Goal: Task Accomplishment & Management: Manage account settings

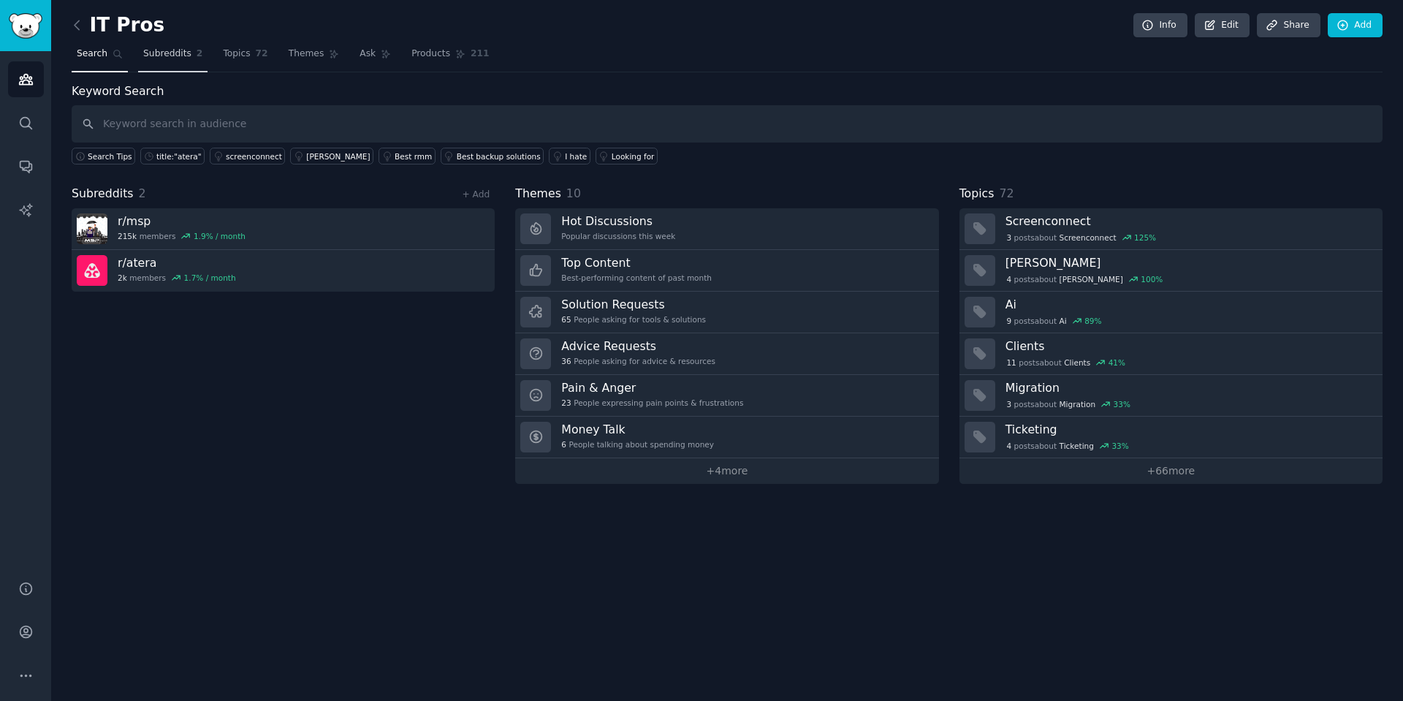
click at [188, 53] on span "Subreddits" at bounding box center [167, 54] width 48 height 13
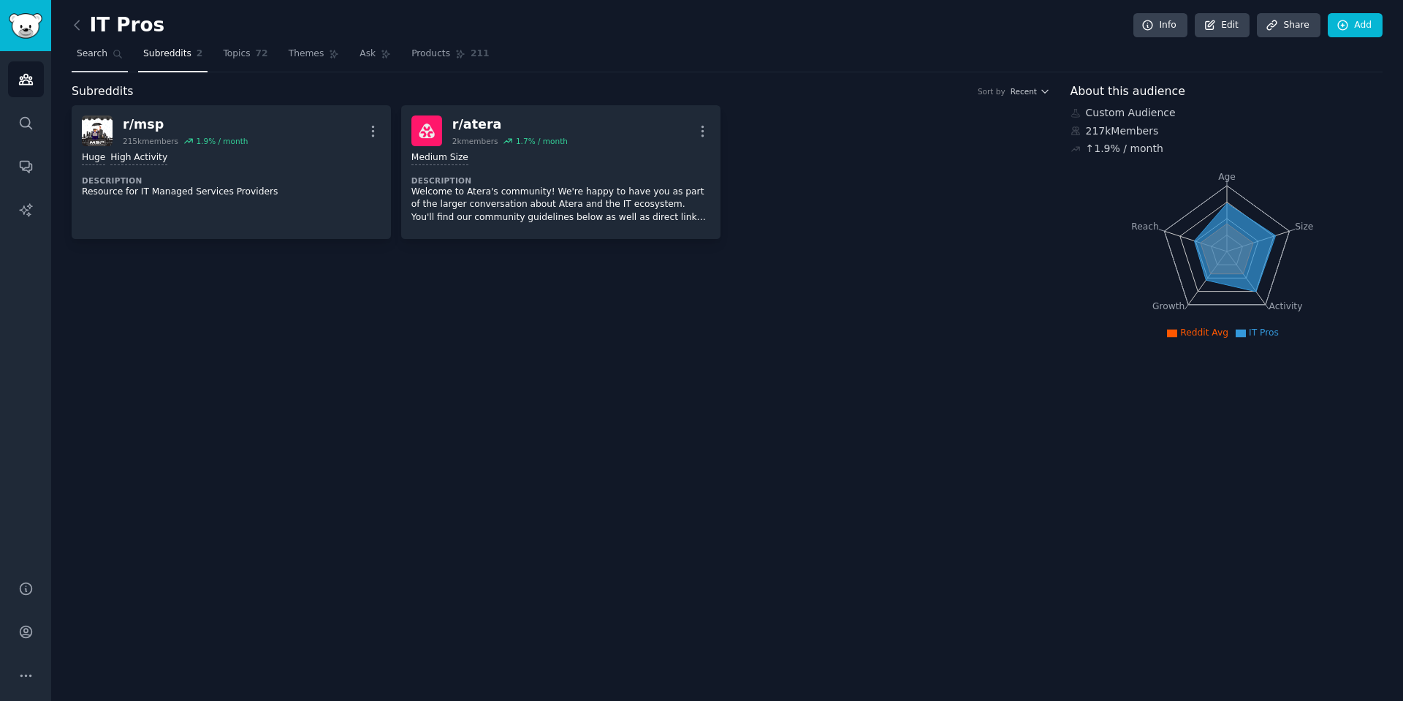
click at [109, 59] on link "Search" at bounding box center [100, 57] width 56 height 30
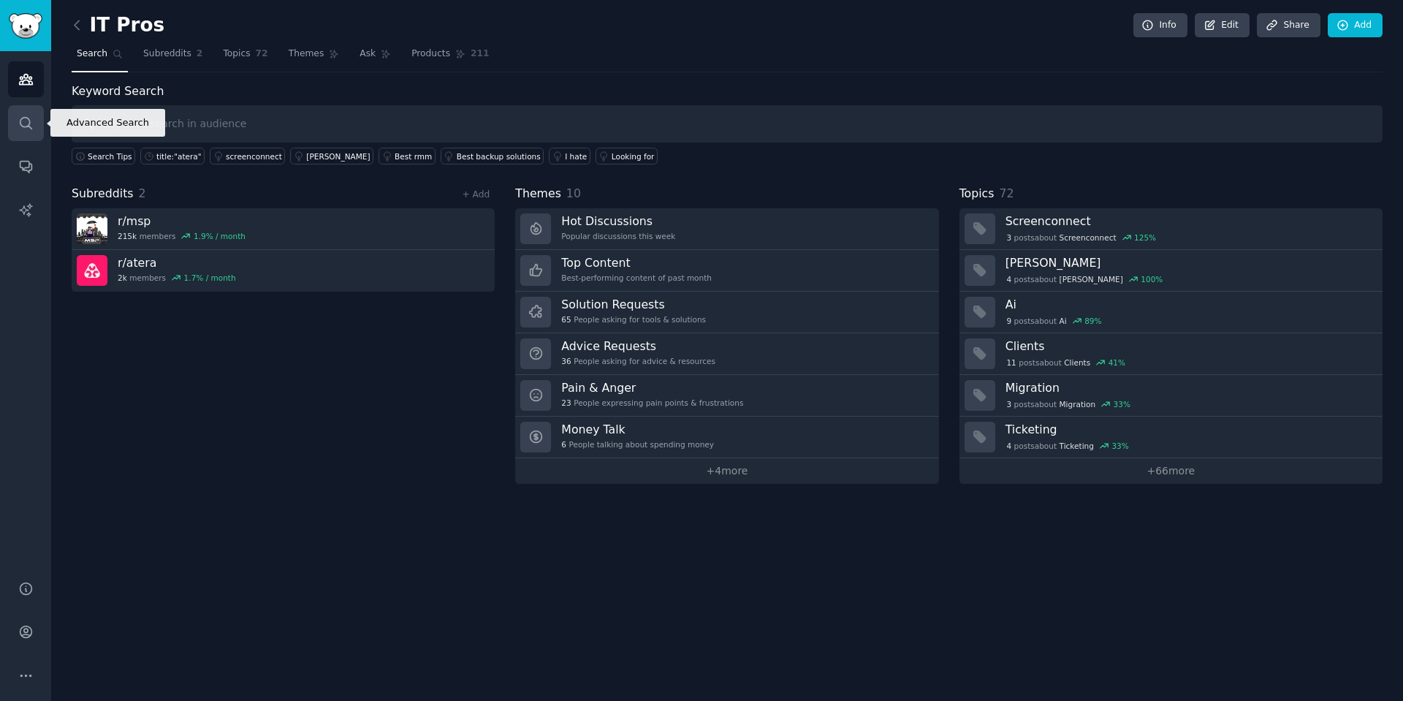
click at [25, 121] on icon "Sidebar" at bounding box center [25, 122] width 15 height 15
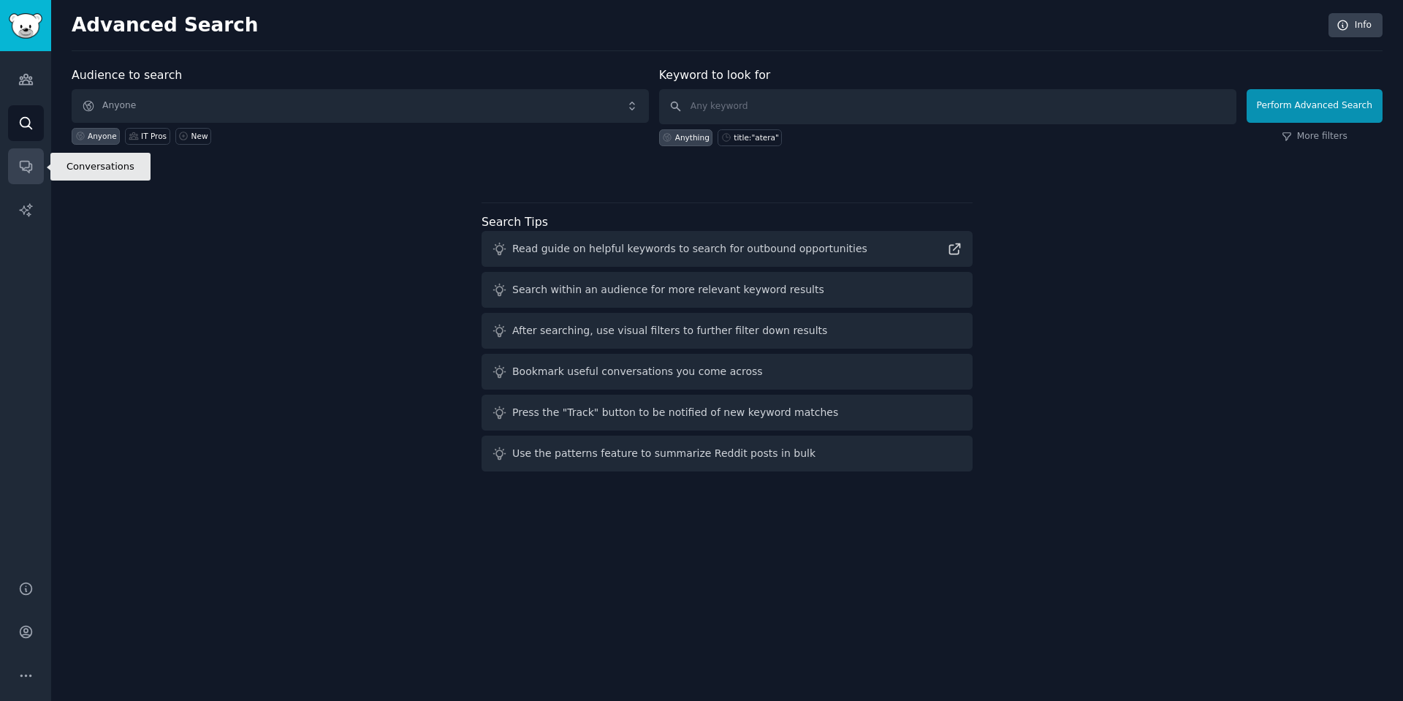
click at [9, 162] on link "Conversations" at bounding box center [26, 166] width 36 height 36
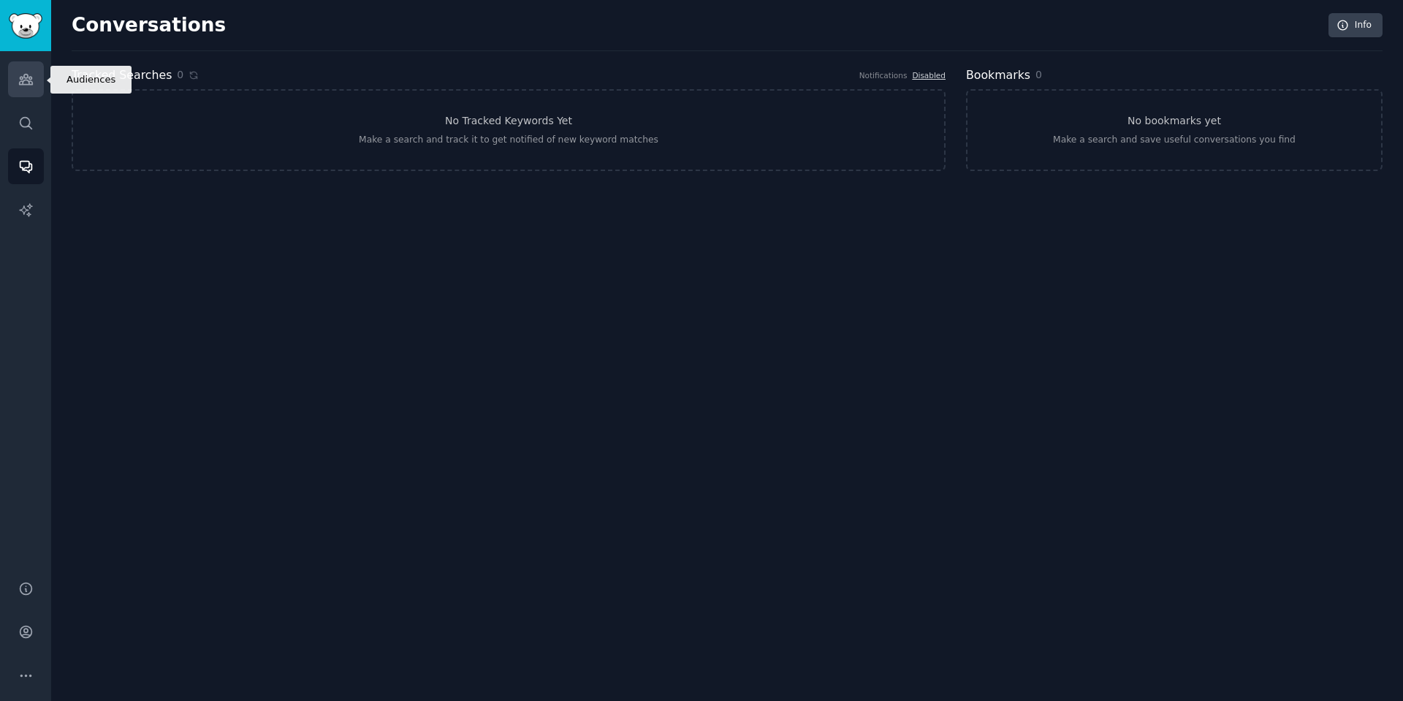
click at [20, 72] on icon "Sidebar" at bounding box center [25, 79] width 15 height 15
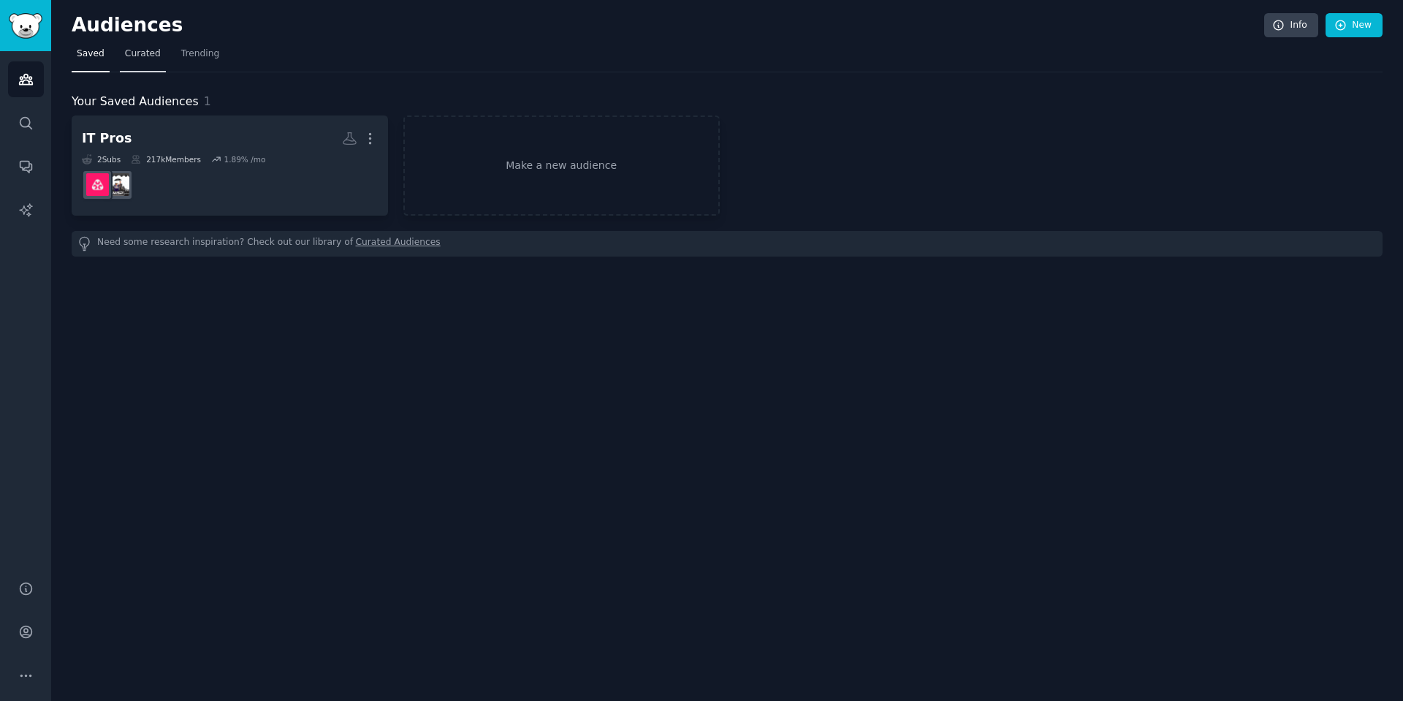
click at [146, 54] on span "Curated" at bounding box center [143, 54] width 36 height 13
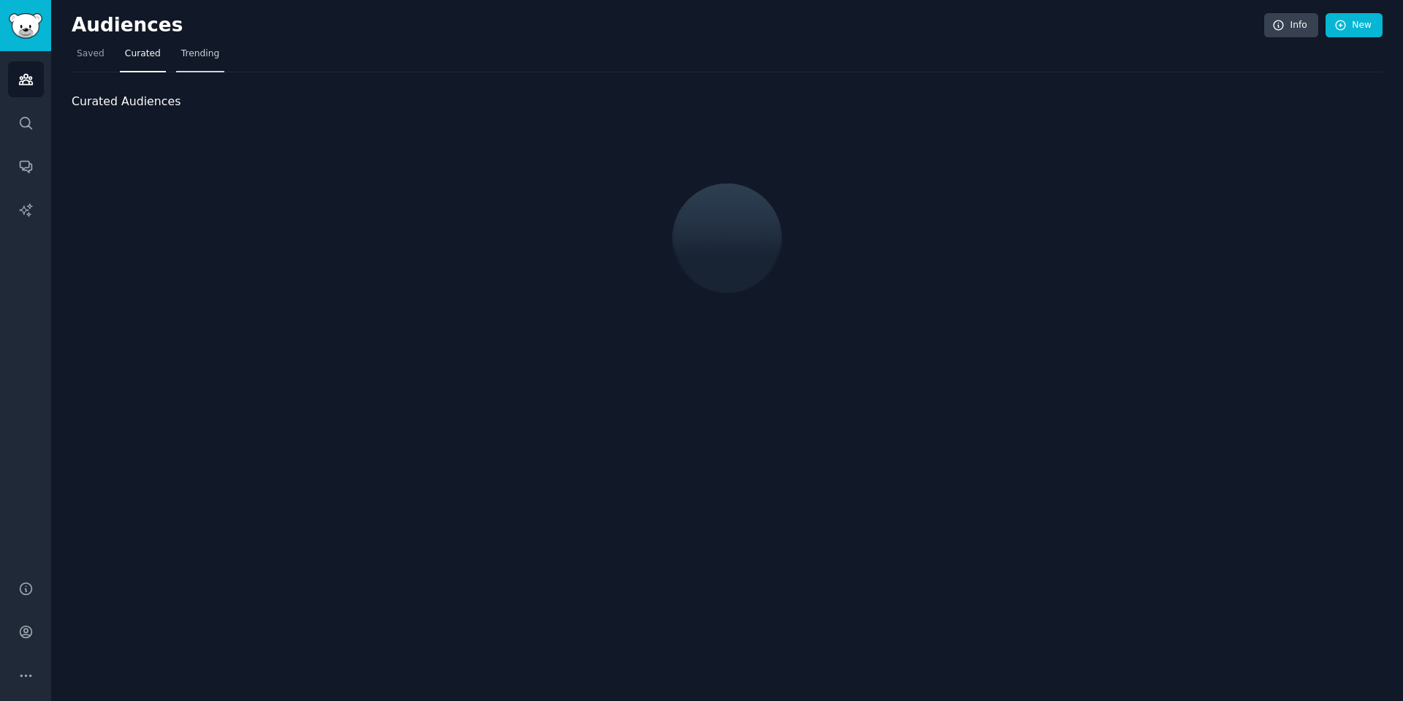
click at [181, 54] on span "Trending" at bounding box center [200, 54] width 38 height 13
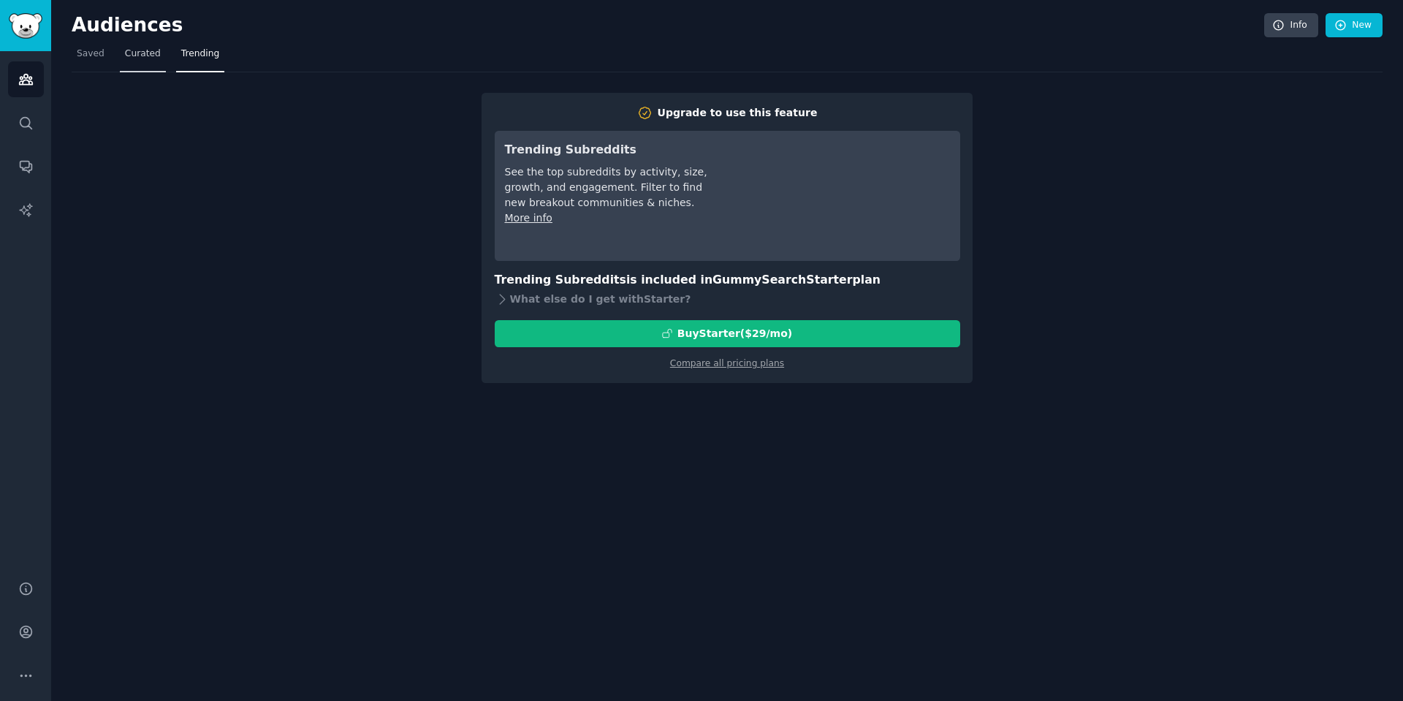
click at [146, 52] on span "Curated" at bounding box center [143, 54] width 36 height 13
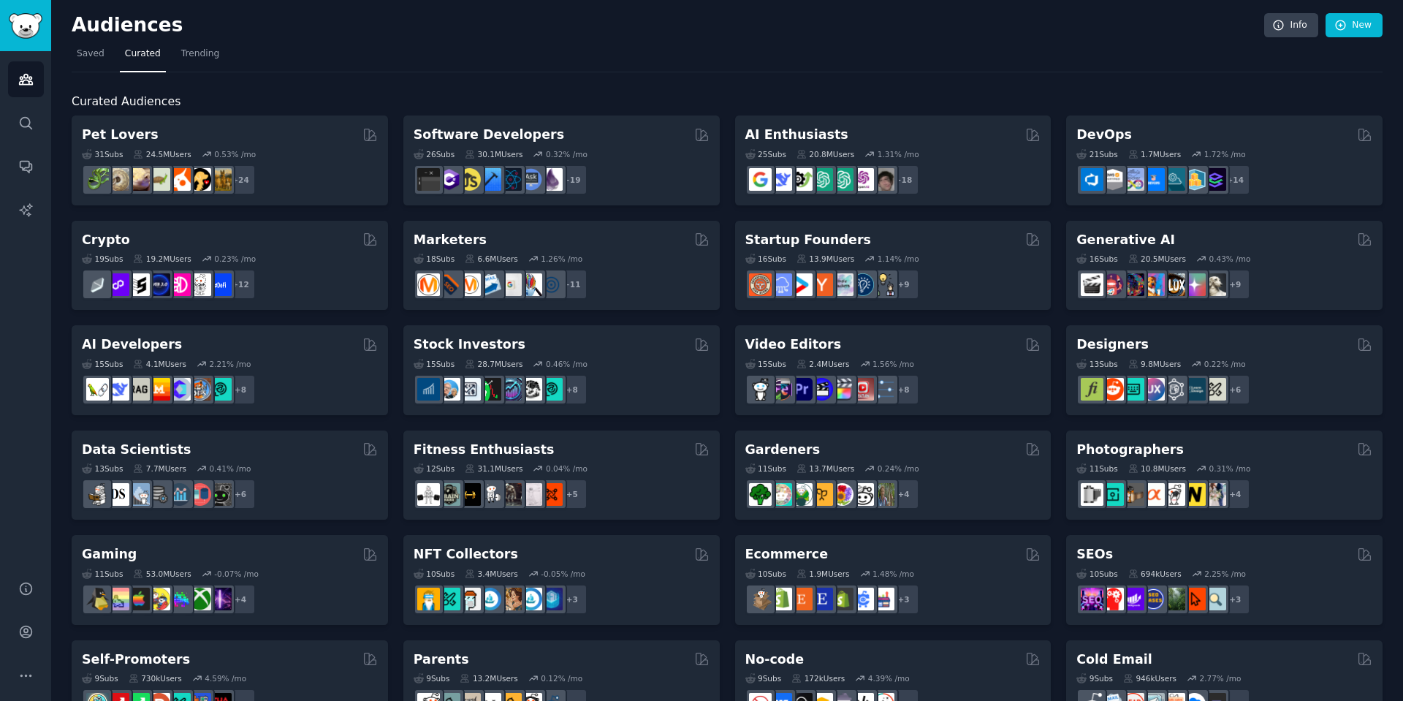
click at [1348, 7] on div "Audiences Info New Saved Curated Trending Curated Audiences Pet Lovers 31 Sub s…" at bounding box center [727, 584] width 1352 height 1169
click at [1345, 21] on link "New" at bounding box center [1354, 25] width 57 height 25
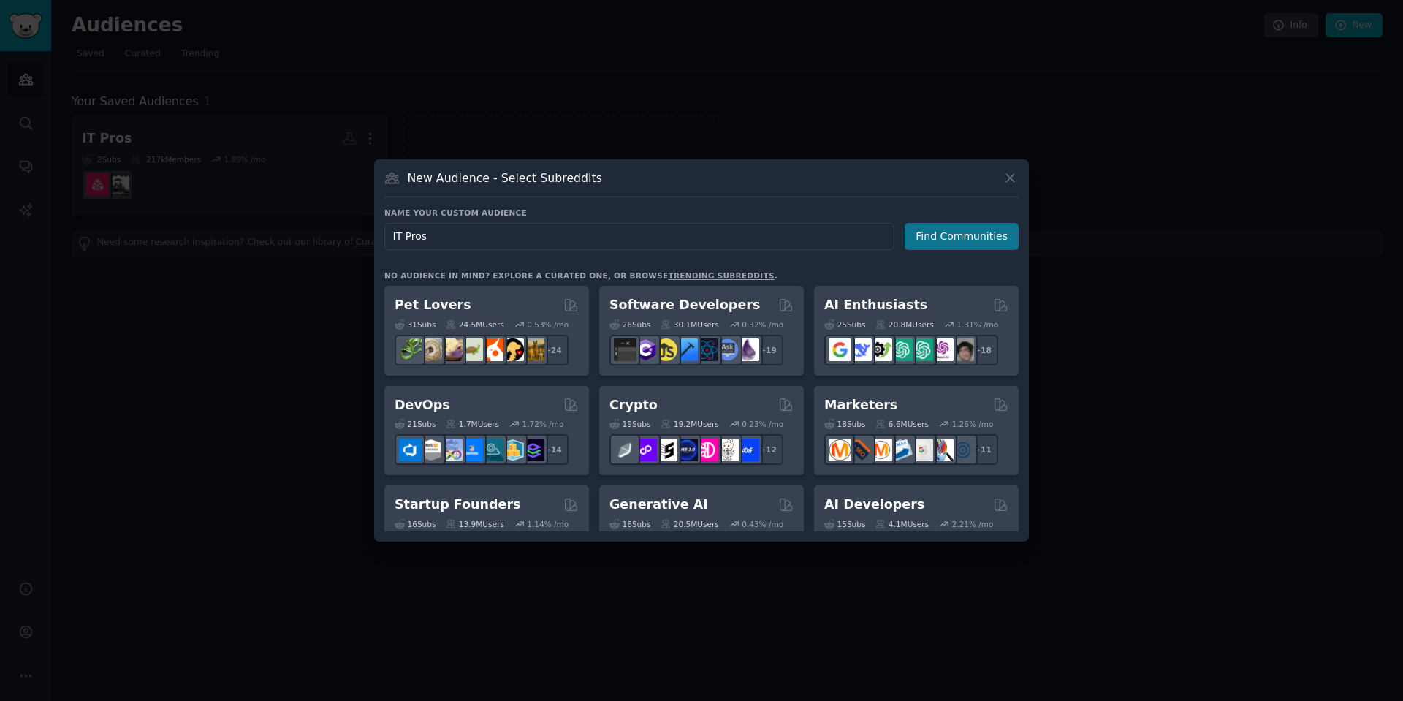
type input "IT Pros"
click at [919, 245] on button "Find Communities" at bounding box center [962, 236] width 114 height 27
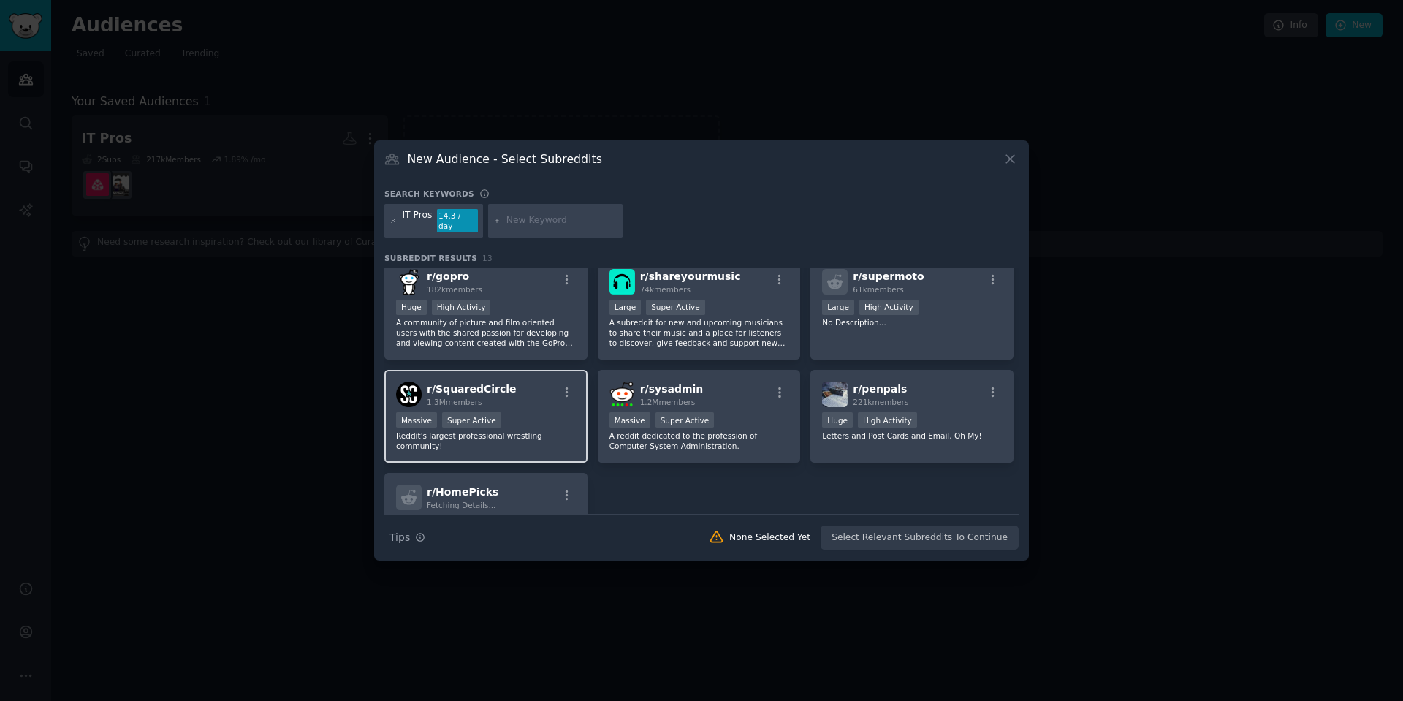
scroll to position [232, 0]
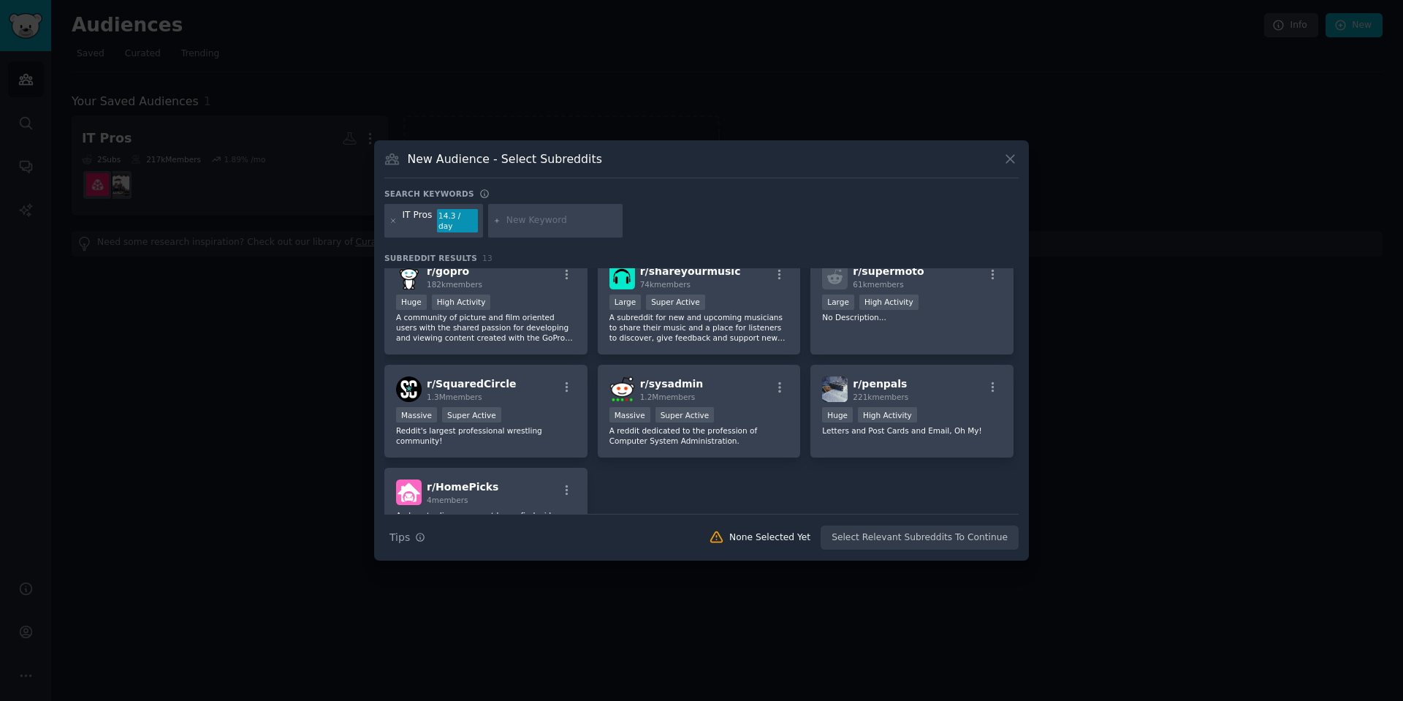
click at [415, 221] on div "IT Pros" at bounding box center [418, 220] width 30 height 23
click at [417, 221] on div "IT Pros" at bounding box center [418, 220] width 30 height 23
click at [406, 226] on div "IT Pros" at bounding box center [418, 220] width 30 height 23
click at [397, 221] on icon at bounding box center [394, 221] width 8 height 8
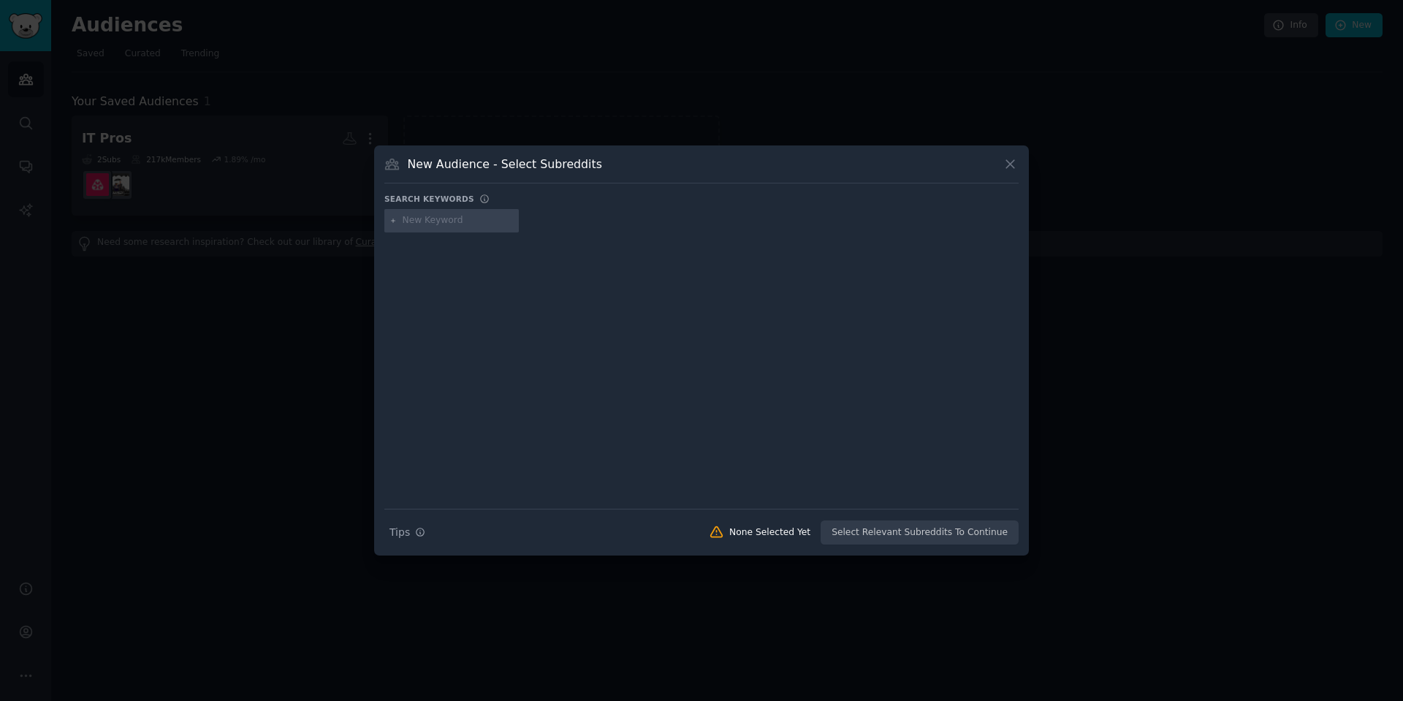
click at [449, 223] on input "text" at bounding box center [458, 220] width 111 height 13
type input "IT"
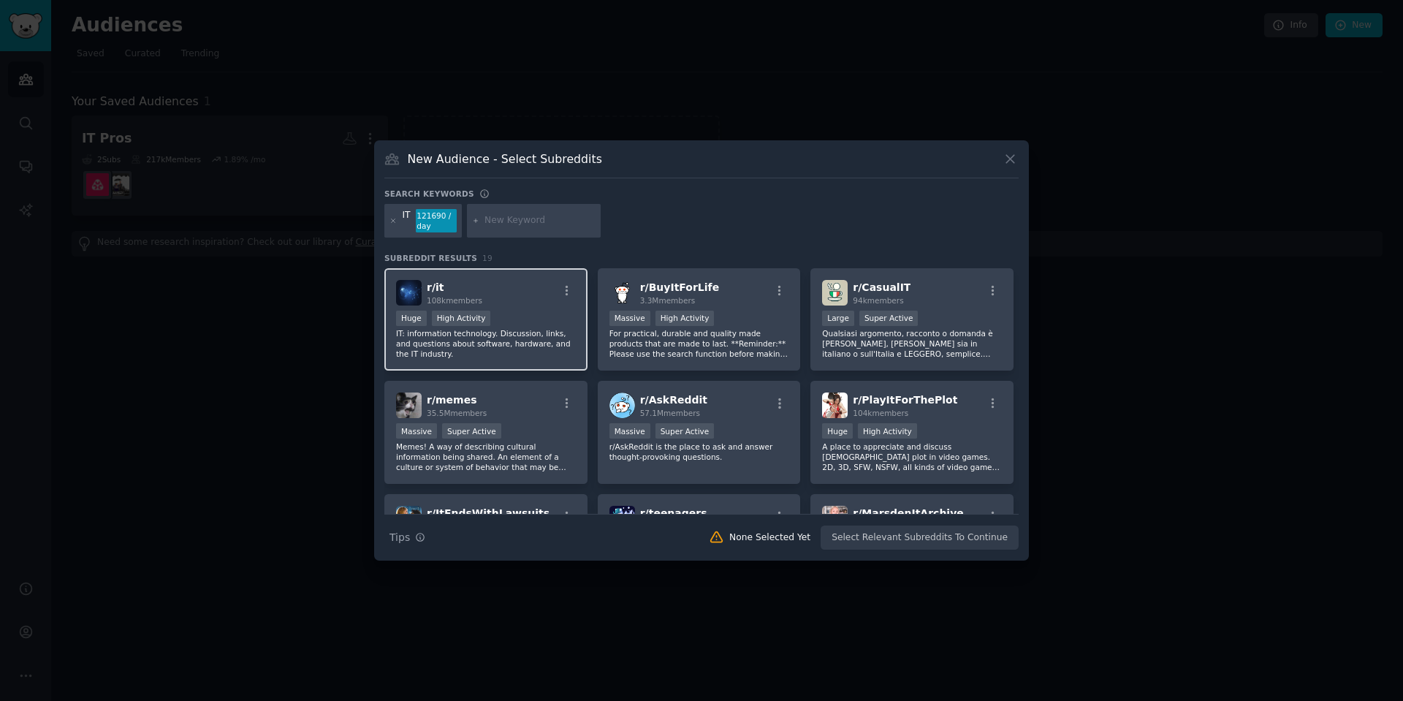
click at [552, 293] on div "r/ it 108k members" at bounding box center [486, 293] width 180 height 26
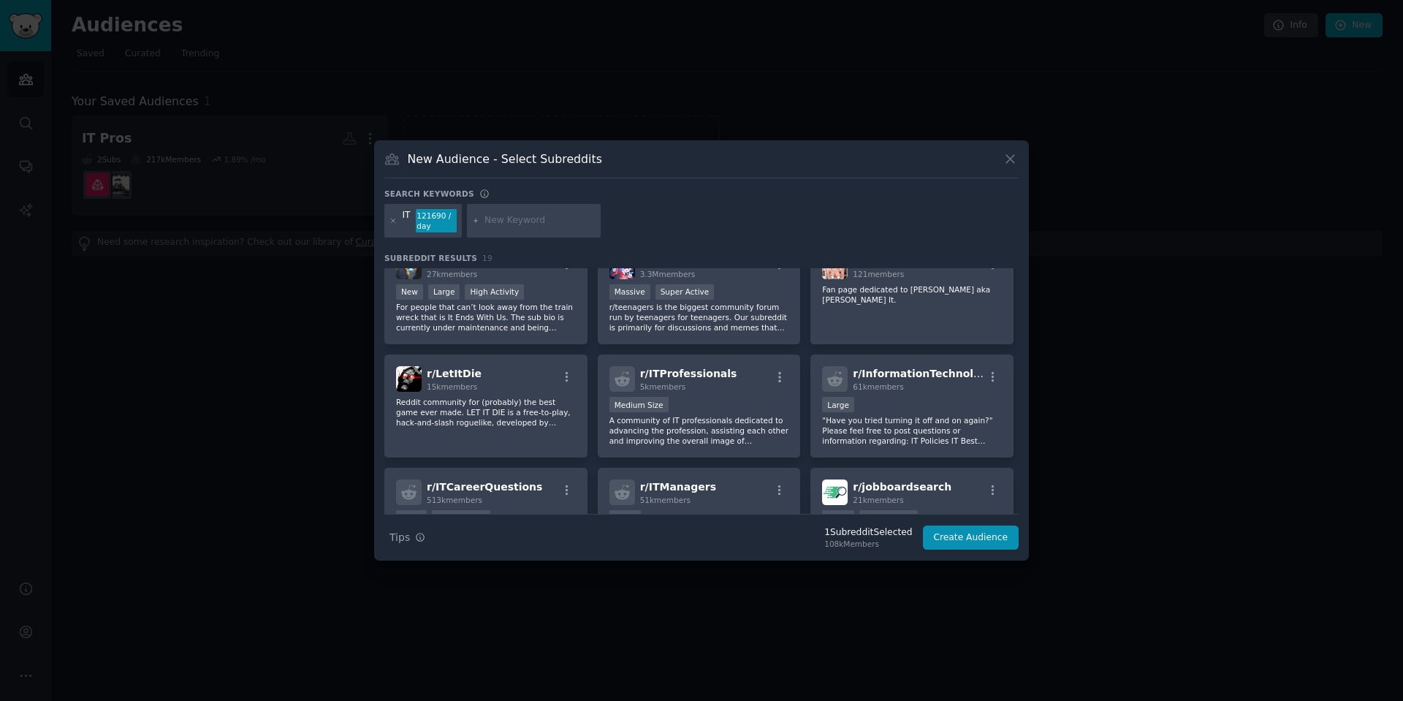
scroll to position [254, 0]
click at [510, 213] on div at bounding box center [534, 221] width 134 height 34
click at [509, 220] on input "text" at bounding box center [540, 220] width 111 height 13
type input "msp"
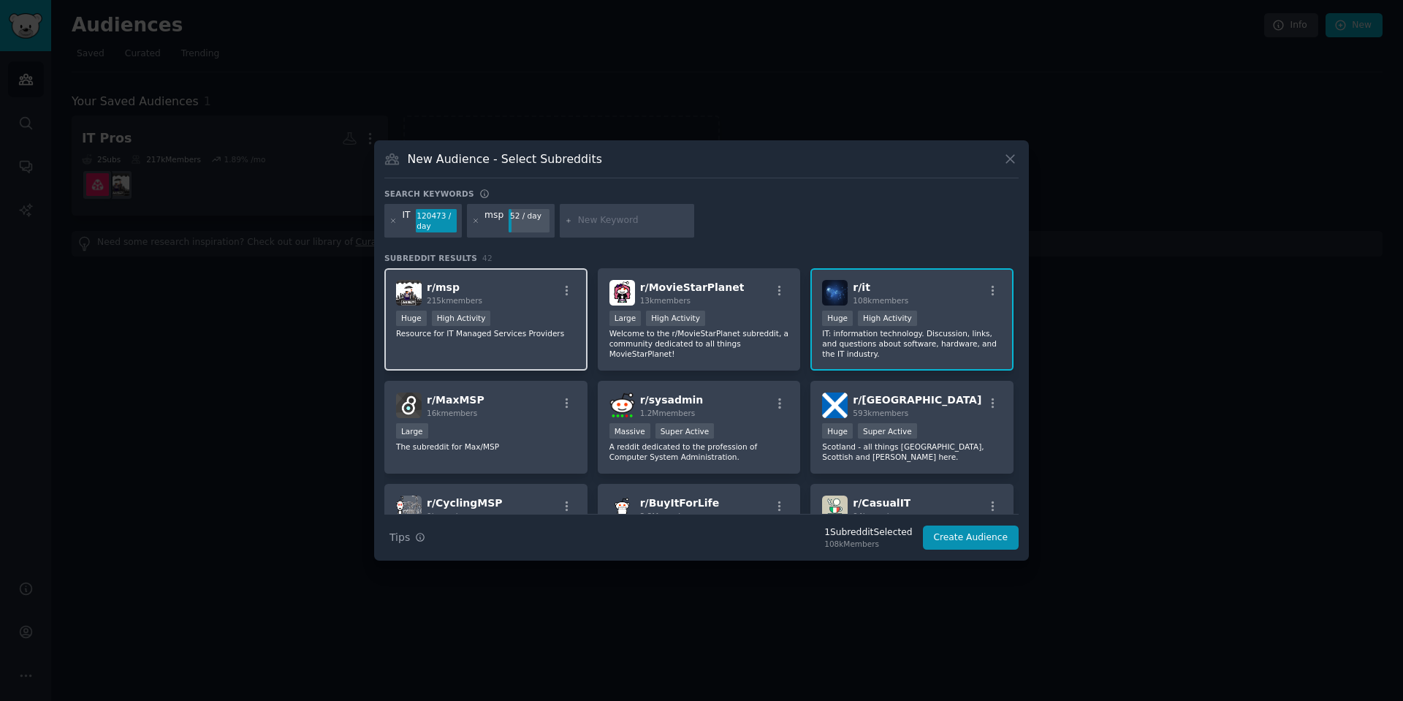
click at [512, 297] on div "r/ msp 215k members" at bounding box center [486, 293] width 180 height 26
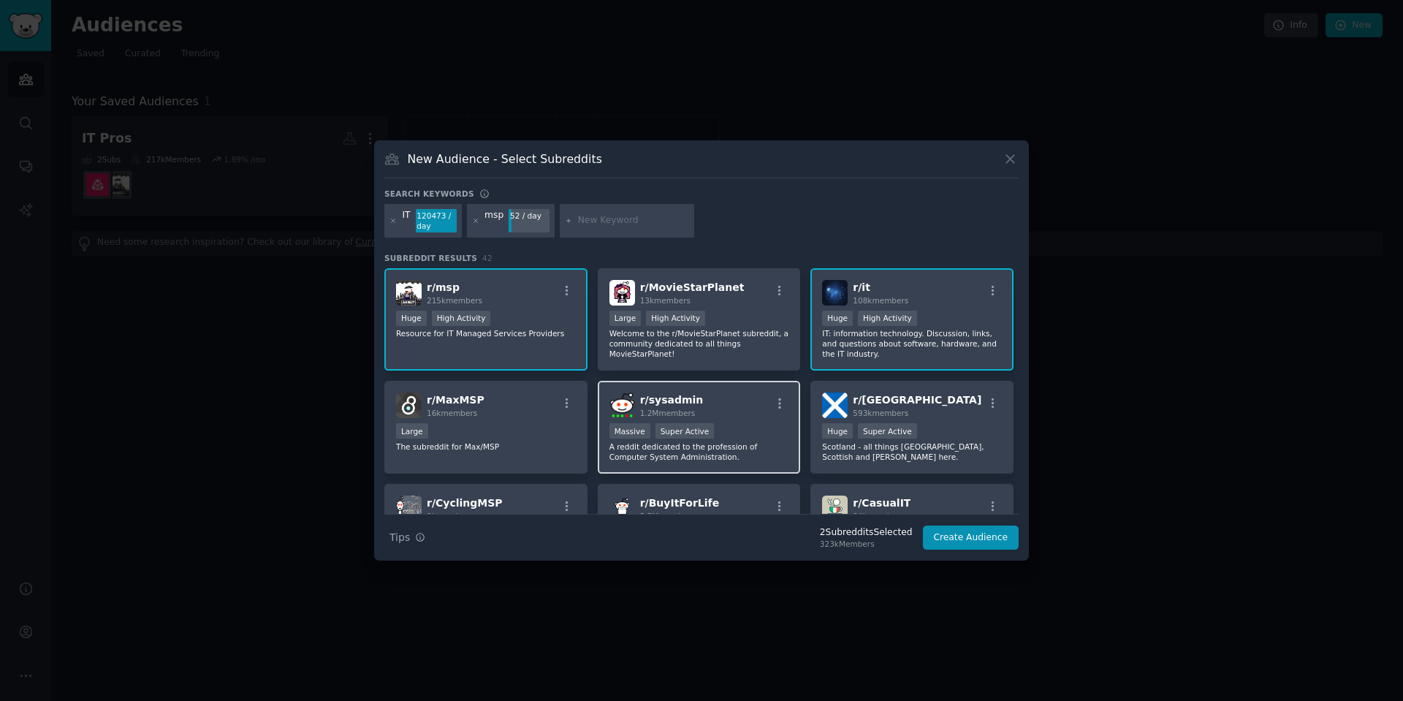
click at [753, 406] on div "r/ sysadmin 1.2M members" at bounding box center [699, 405] width 180 height 26
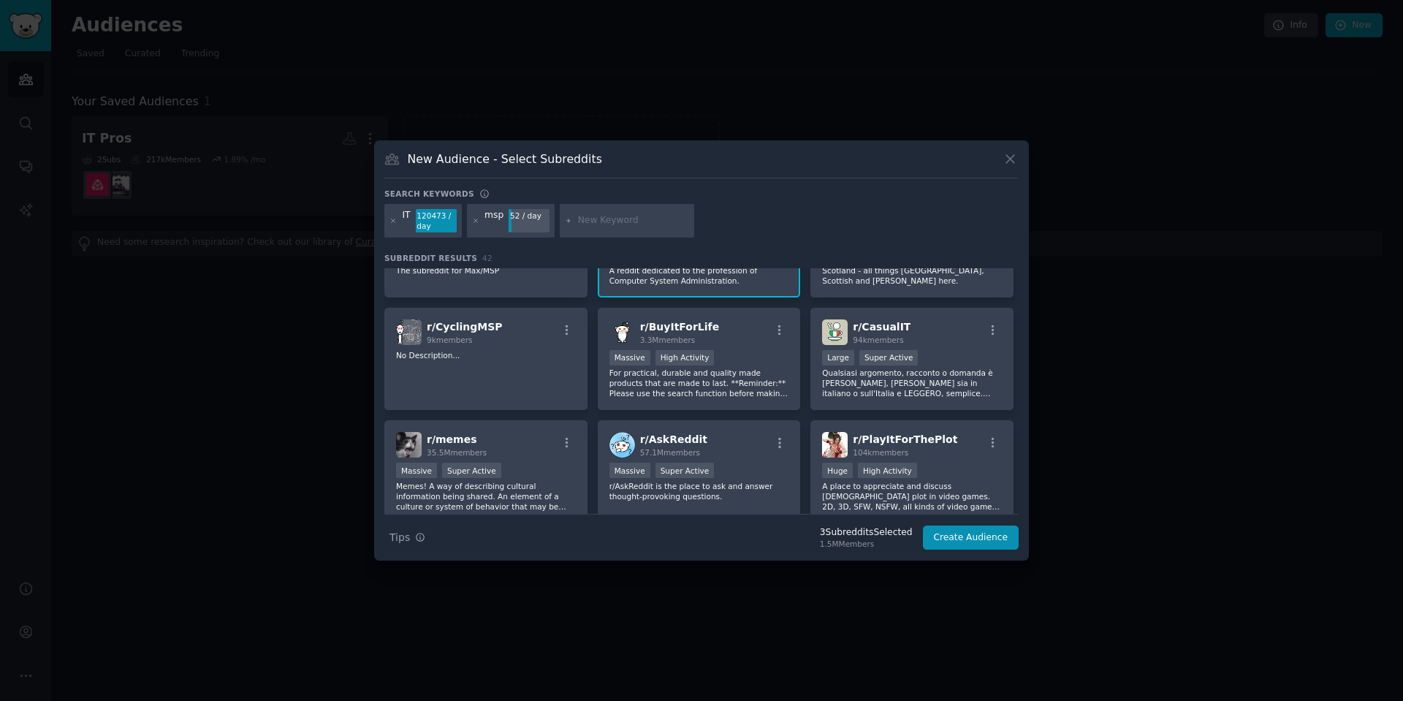
scroll to position [169, 0]
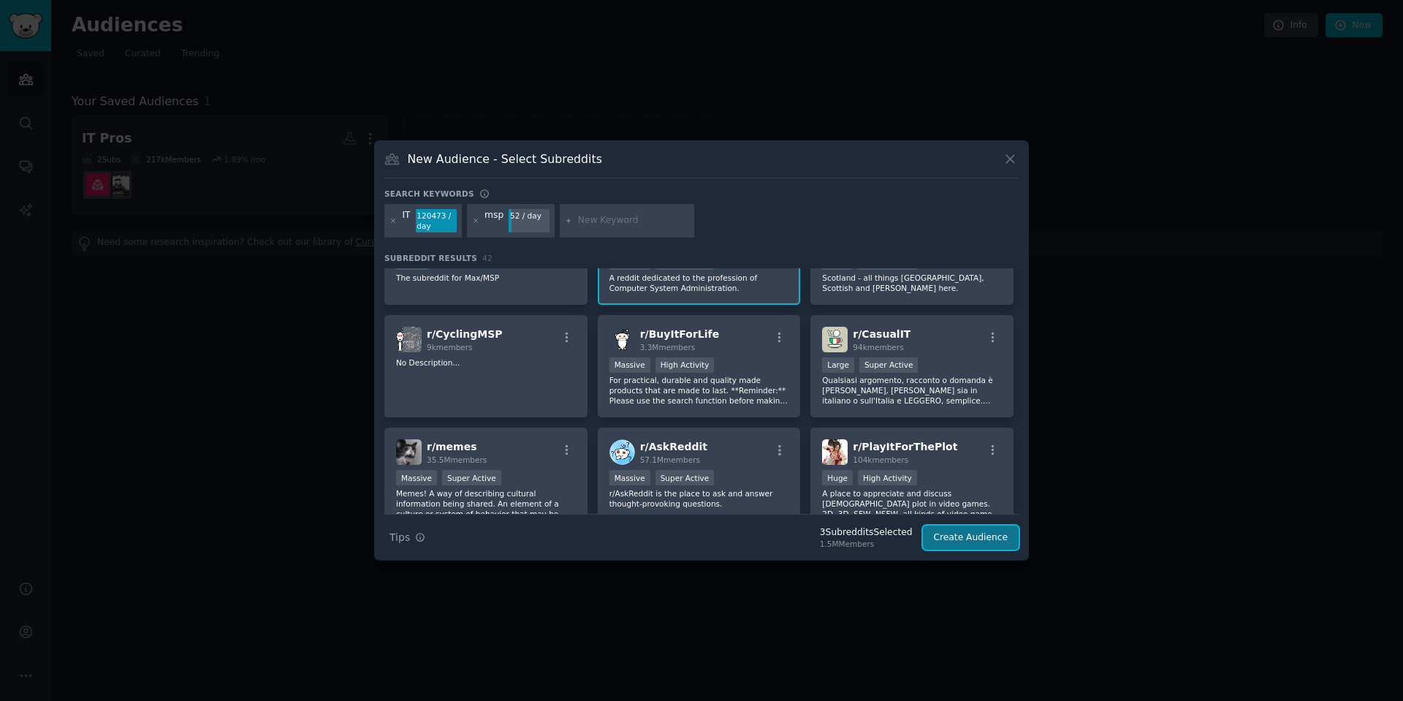
click at [979, 544] on button "Create Audience" at bounding box center [971, 537] width 96 height 25
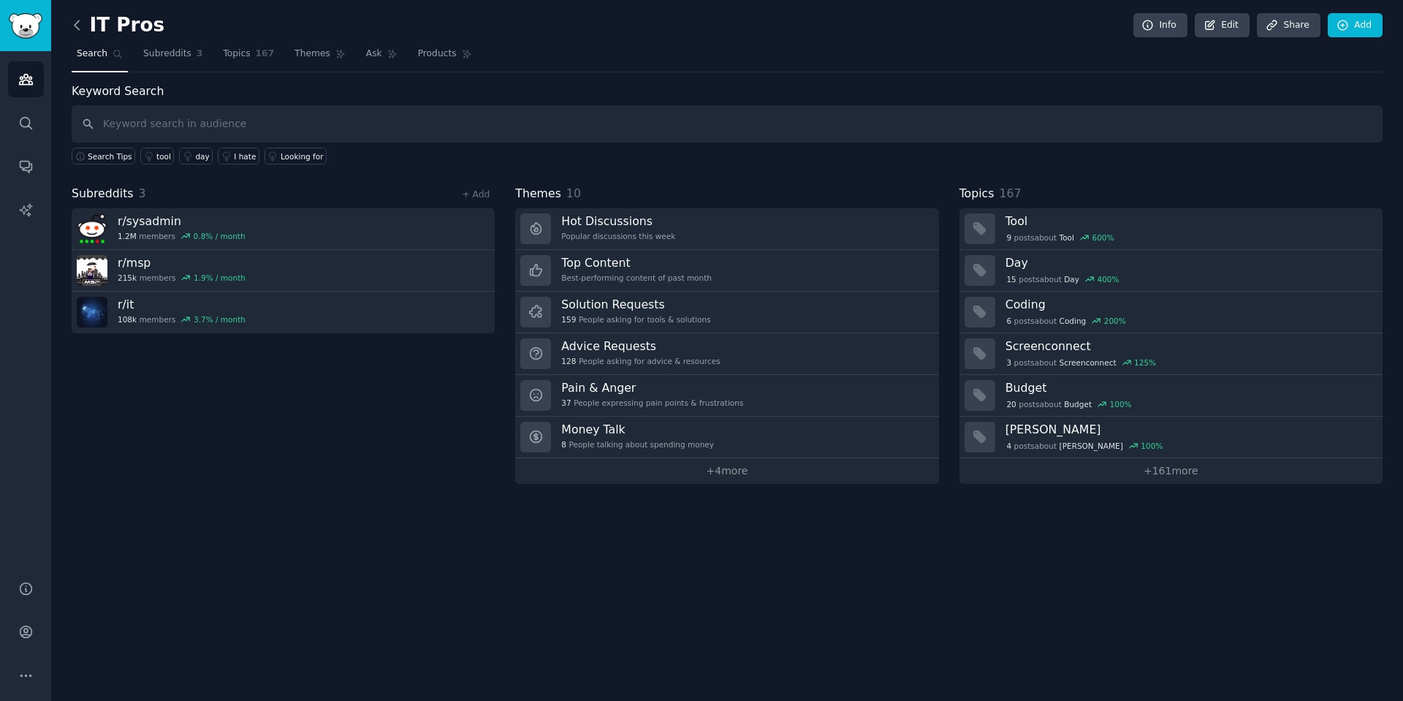
click at [83, 23] on icon at bounding box center [76, 25] width 15 height 15
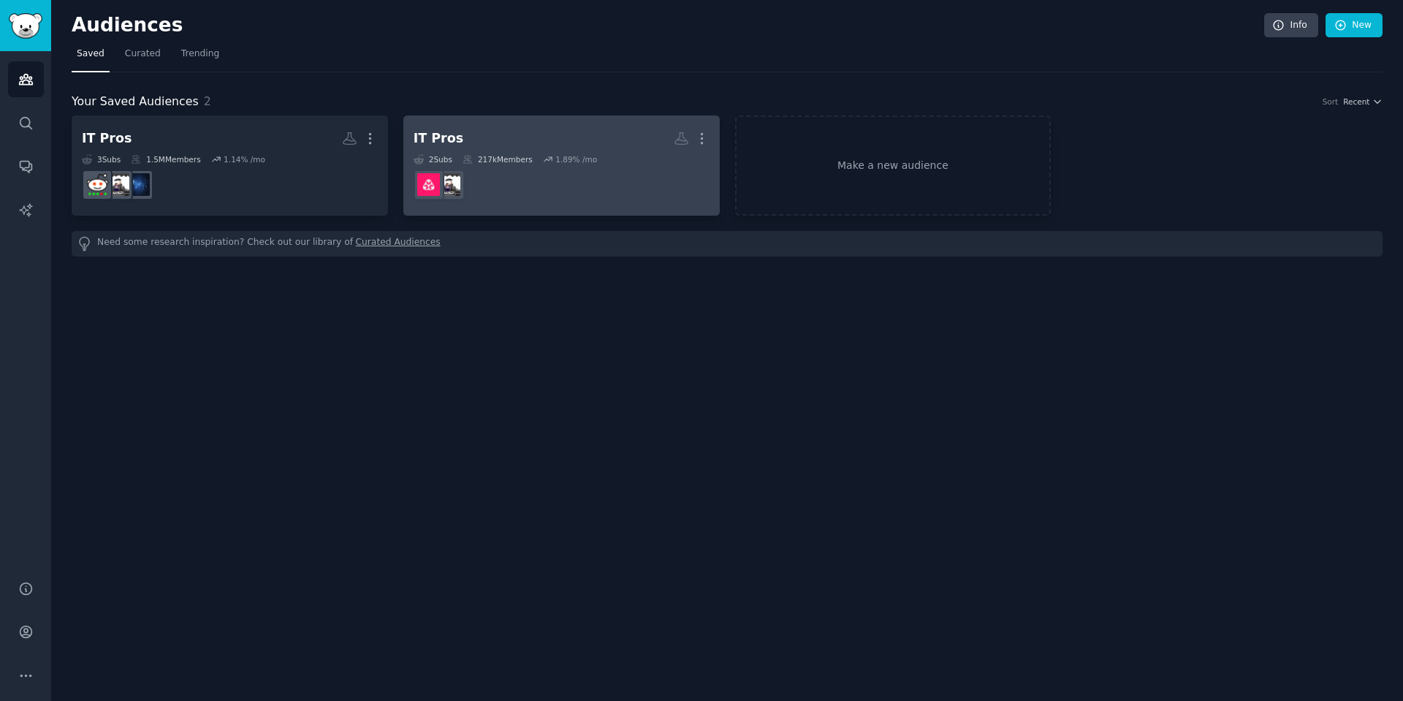
click at [509, 194] on dd at bounding box center [562, 184] width 296 height 41
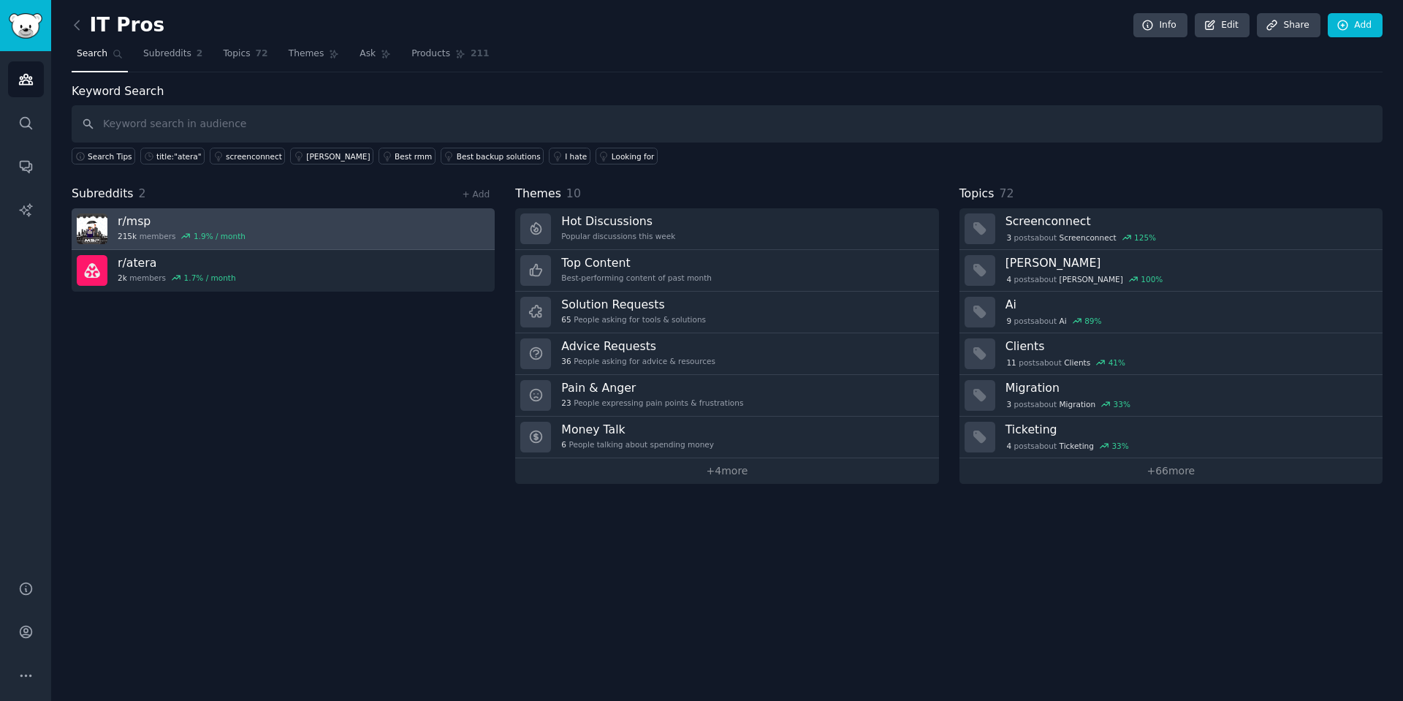
click at [479, 224] on link "r/ msp 215k members 1.9 % / month" at bounding box center [283, 229] width 423 height 42
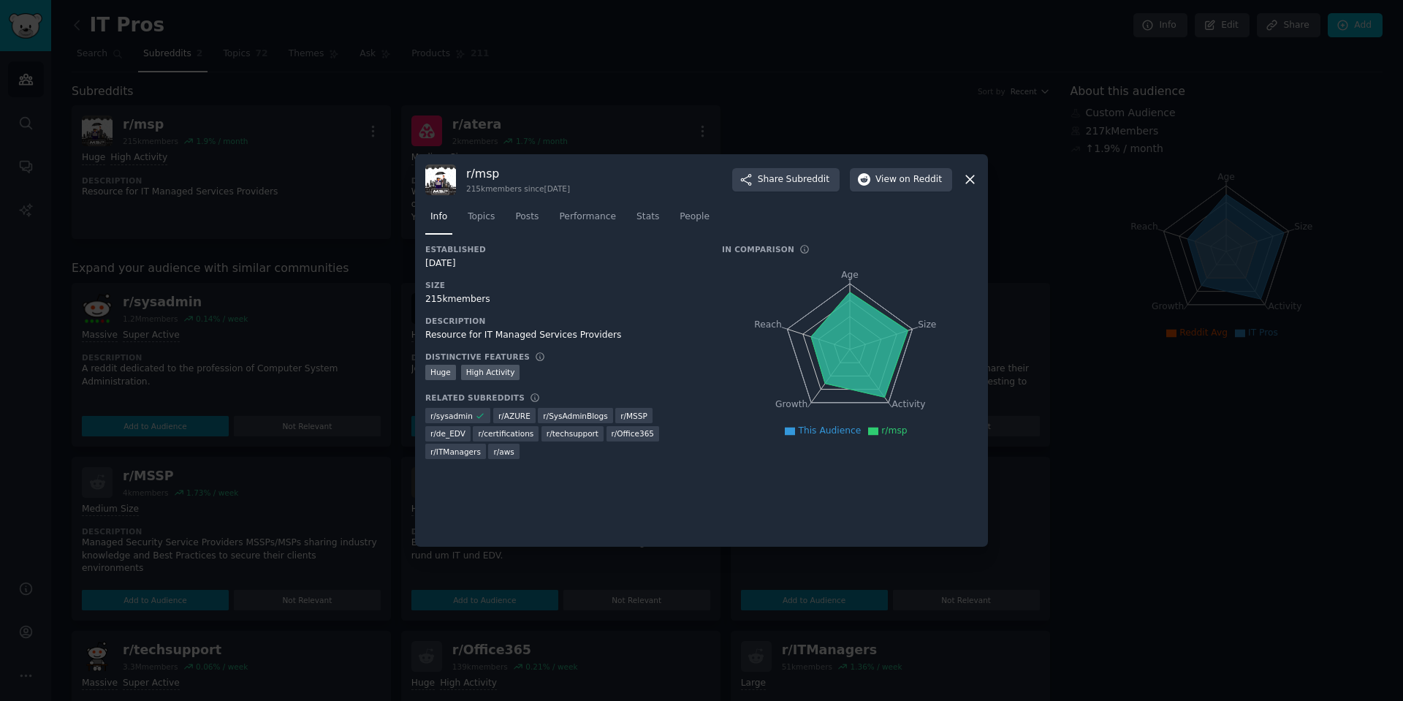
click at [968, 179] on icon at bounding box center [969, 179] width 15 height 15
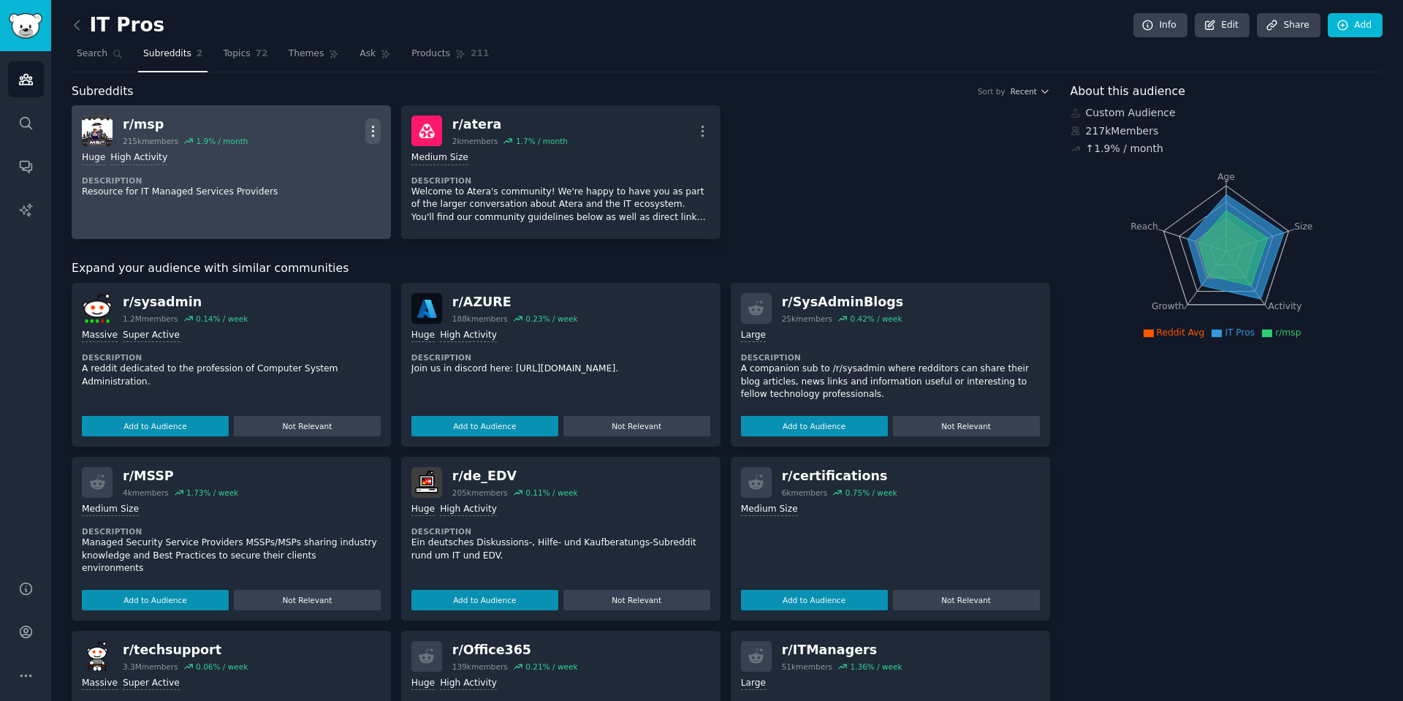
click at [367, 126] on icon "button" at bounding box center [372, 131] width 15 height 15
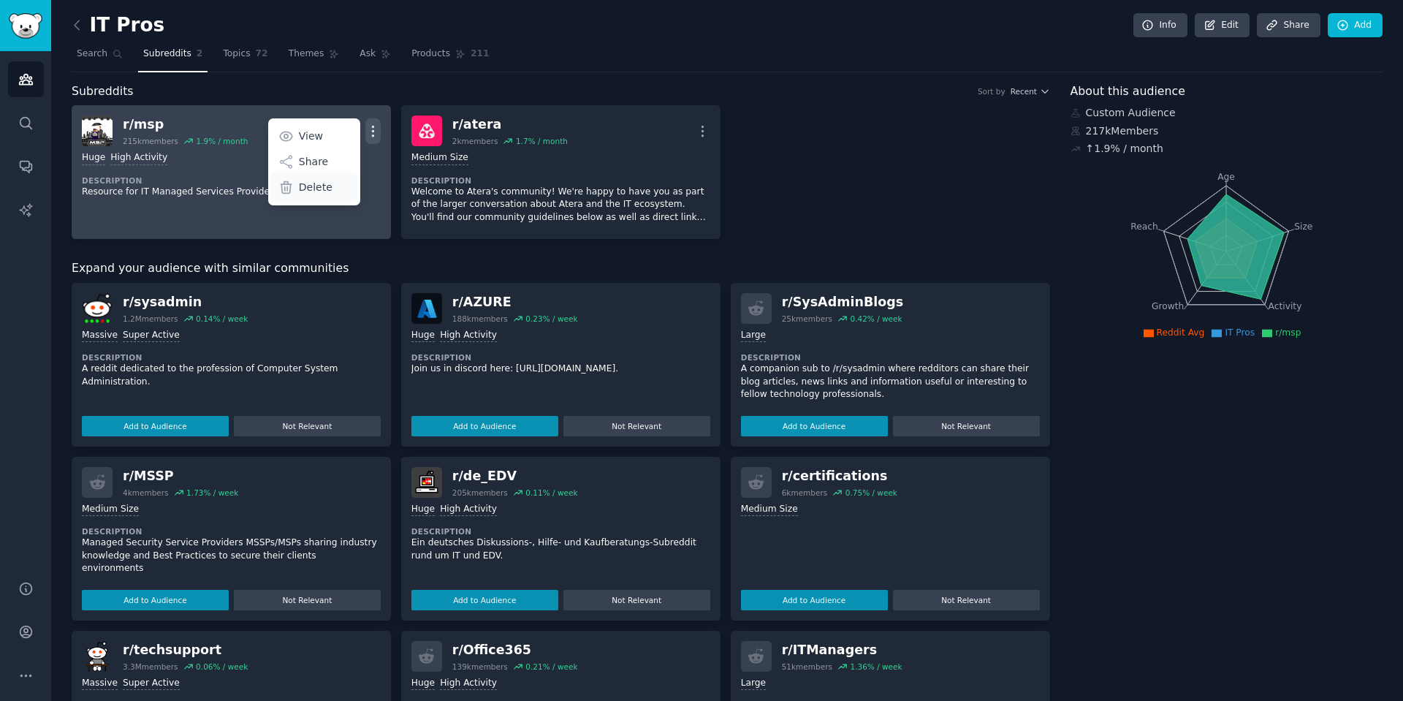
click at [325, 184] on p "Delete" at bounding box center [316, 187] width 34 height 15
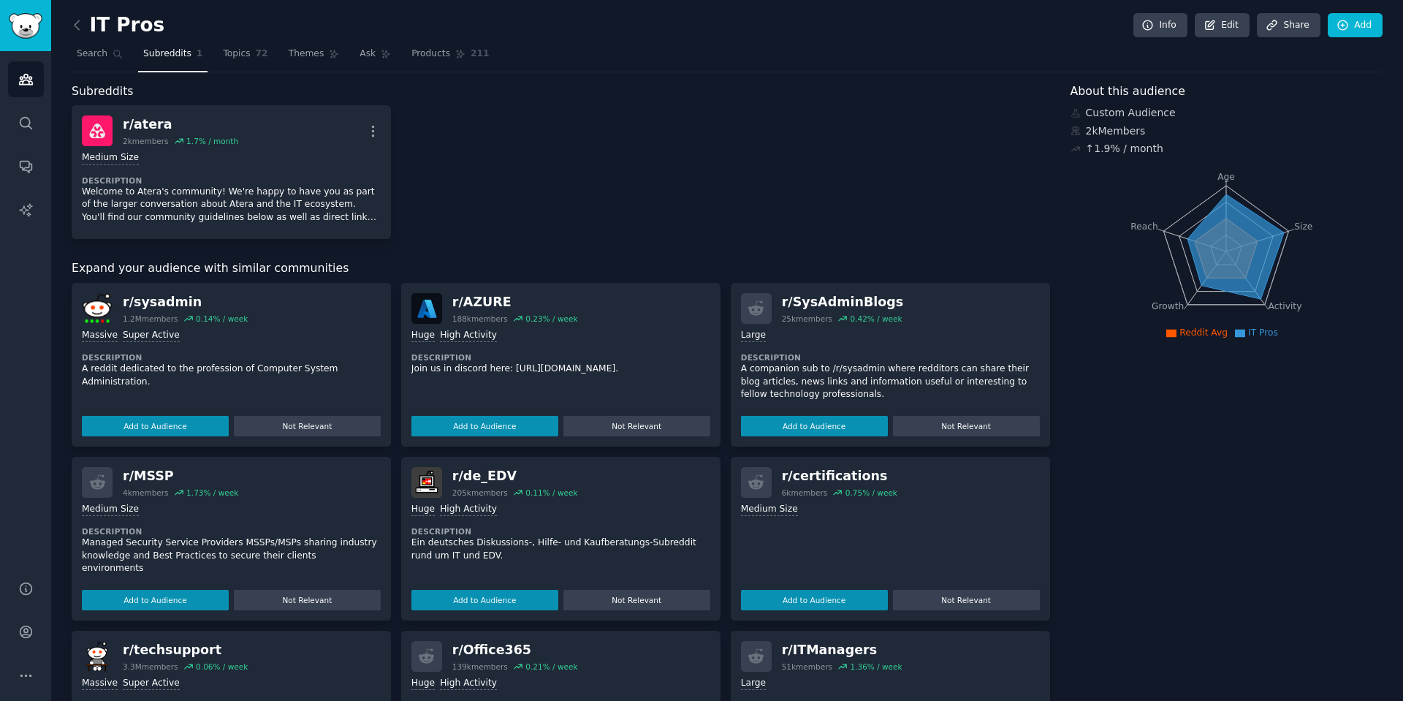
click at [111, 26] on h2 "IT Pros" at bounding box center [118, 25] width 93 height 23
click at [1219, 30] on link "Edit" at bounding box center [1222, 25] width 55 height 25
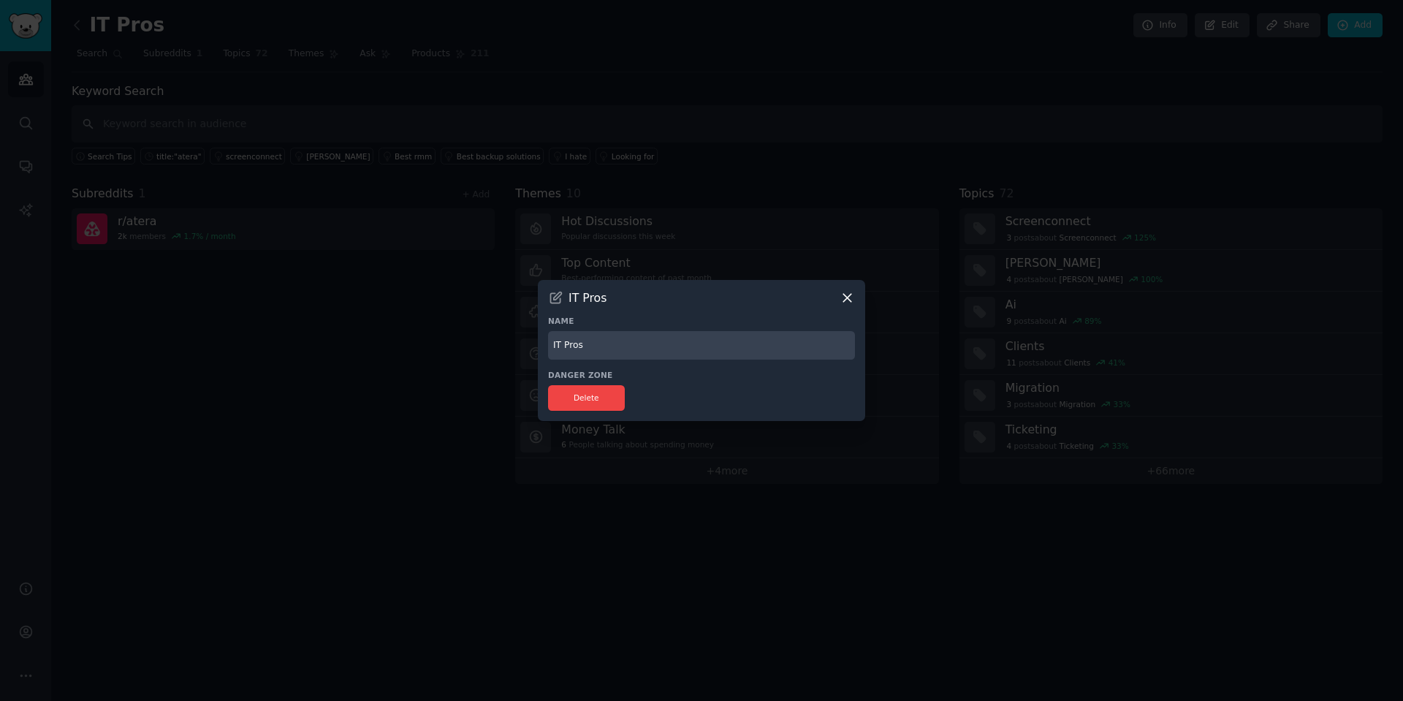
click at [593, 338] on input "IT Pros" at bounding box center [701, 345] width 307 height 29
type input "Atera reddit"
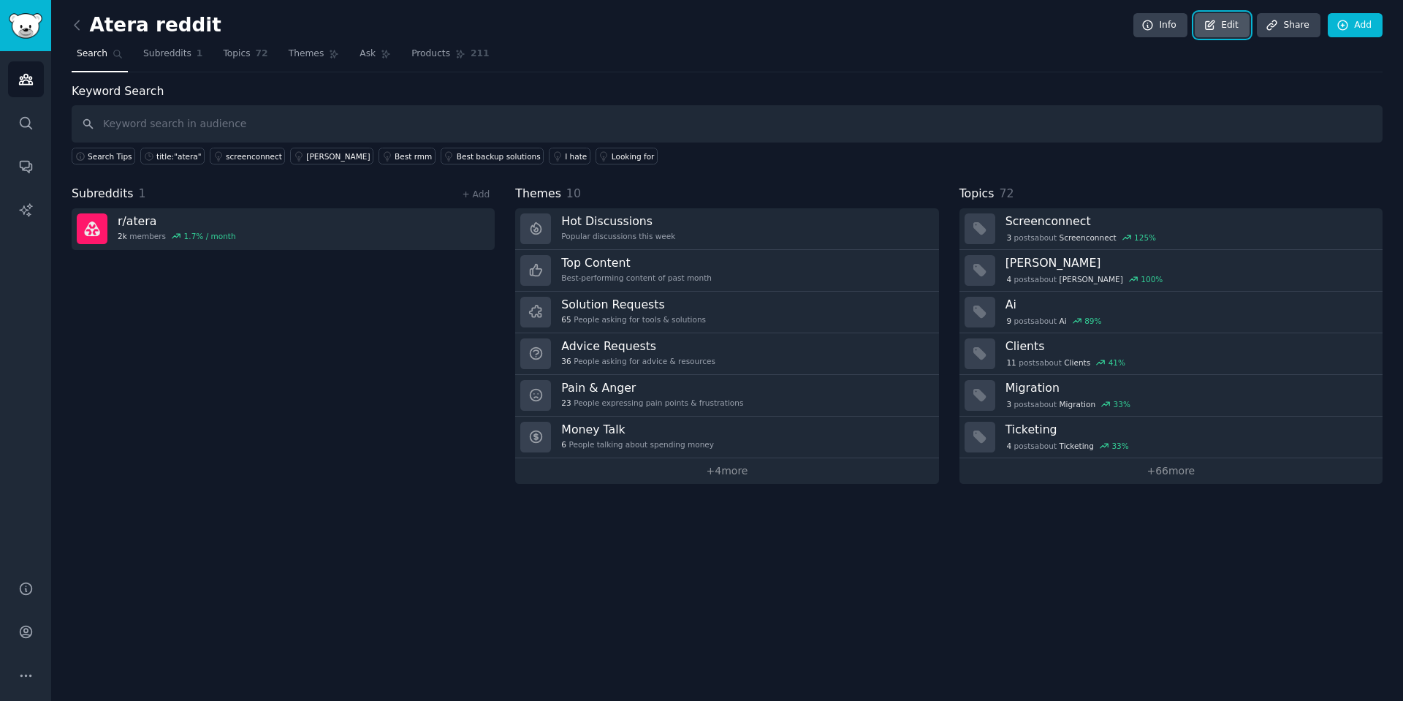
click at [1210, 26] on icon at bounding box center [1210, 24] width 9 height 9
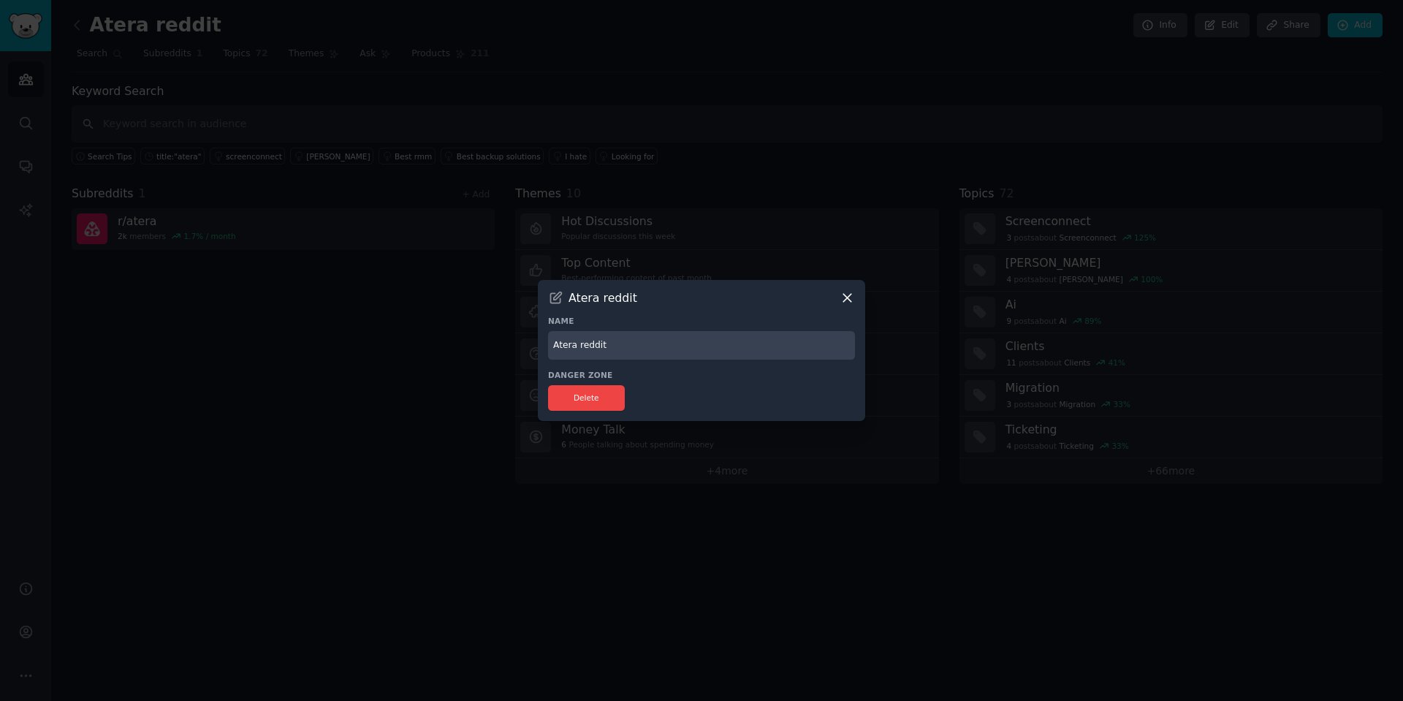
click at [580, 346] on input "Atera reddit" at bounding box center [701, 345] width 307 height 29
type input "Atera's reddit"
click at [571, 401] on button "Delete" at bounding box center [586, 398] width 77 height 26
drag, startPoint x: 718, startPoint y: 377, endPoint x: 753, endPoint y: 346, distance: 46.6
click at [718, 377] on h3 "Danger Zone" at bounding box center [701, 375] width 307 height 10
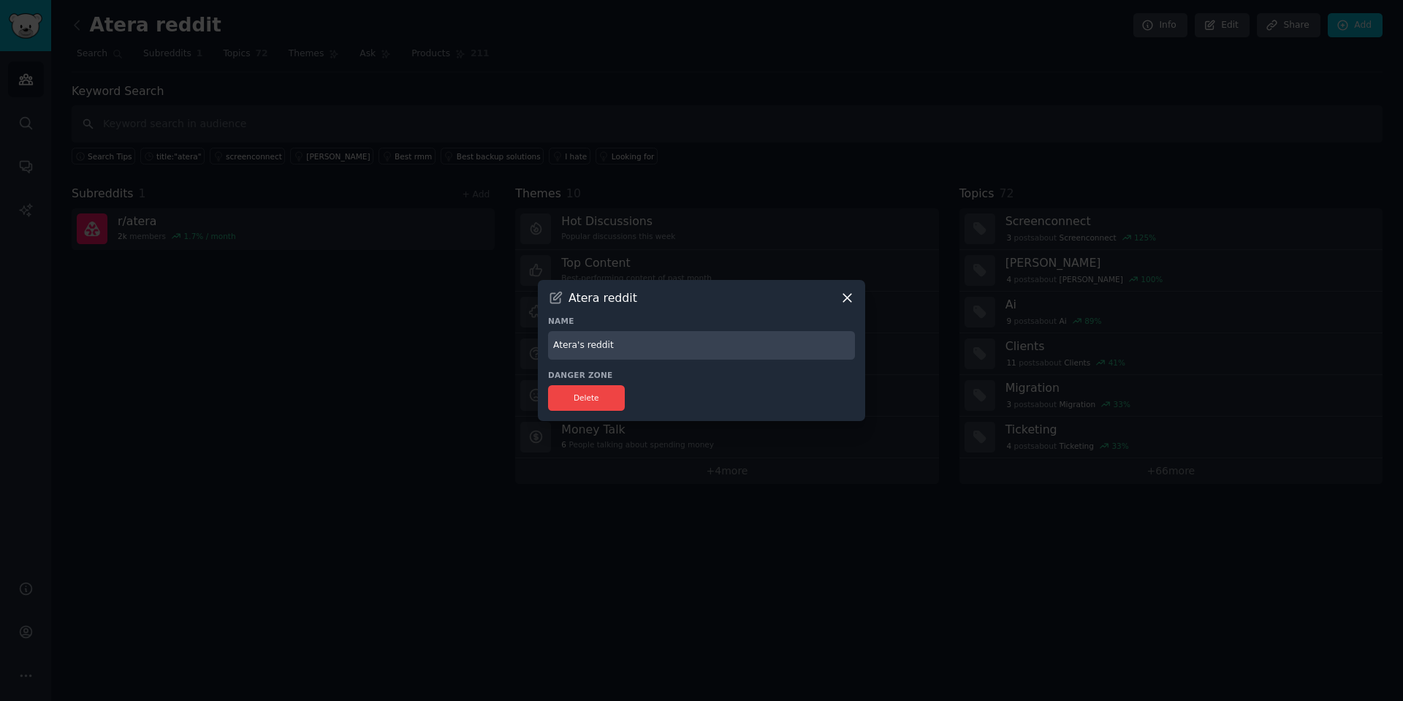
click at [788, 290] on div "Atera reddit" at bounding box center [701, 297] width 307 height 15
click at [846, 297] on icon at bounding box center [847, 297] width 15 height 15
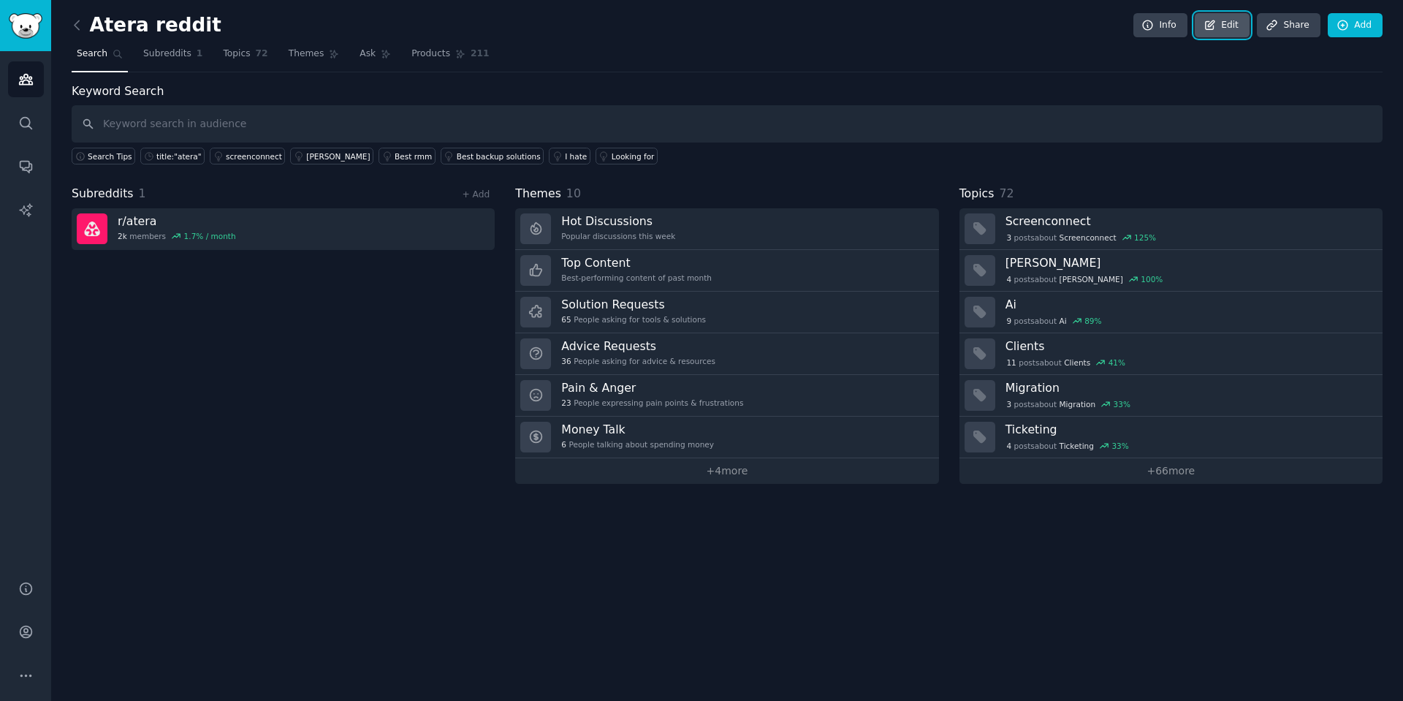
click at [1232, 30] on link "Edit" at bounding box center [1222, 25] width 55 height 25
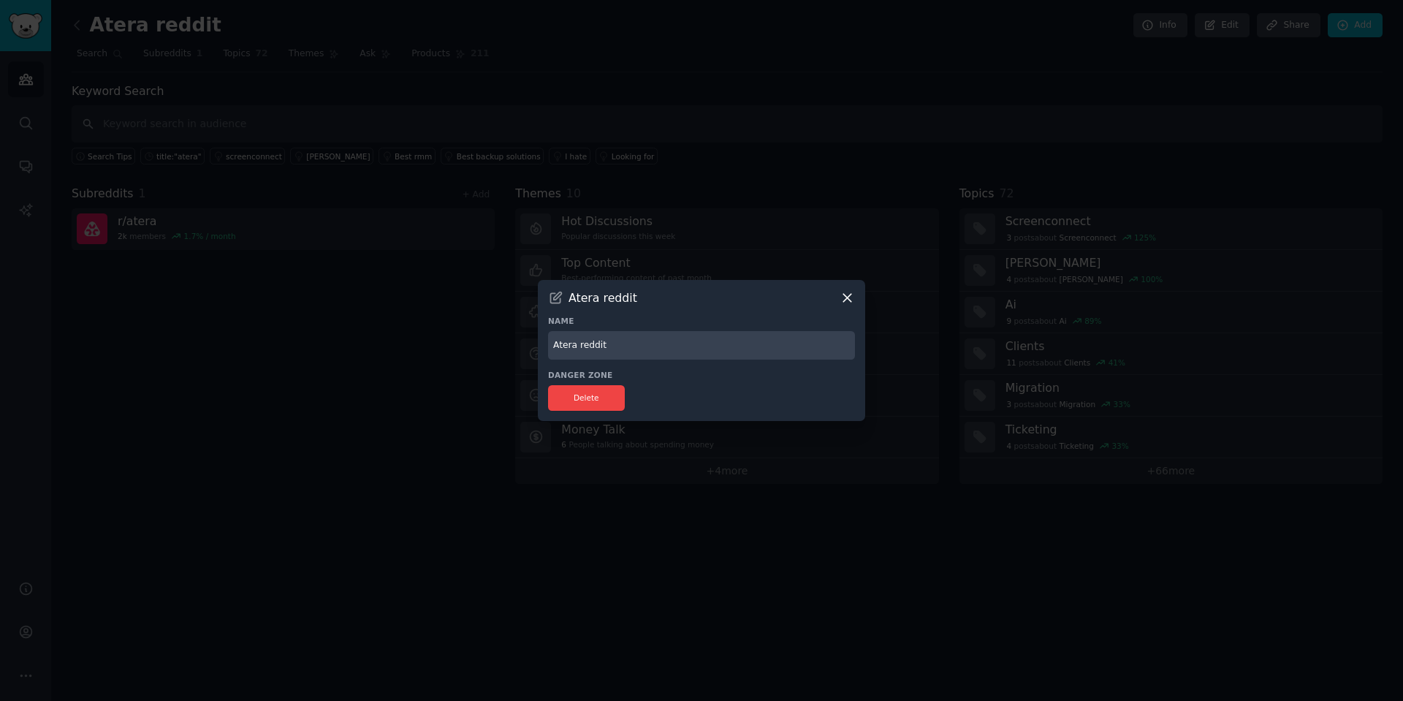
click at [619, 352] on input "Atera reddit" at bounding box center [701, 345] width 307 height 29
click at [577, 349] on input "Atera reddit" at bounding box center [701, 345] width 307 height 29
type input "Atera's Reddit"
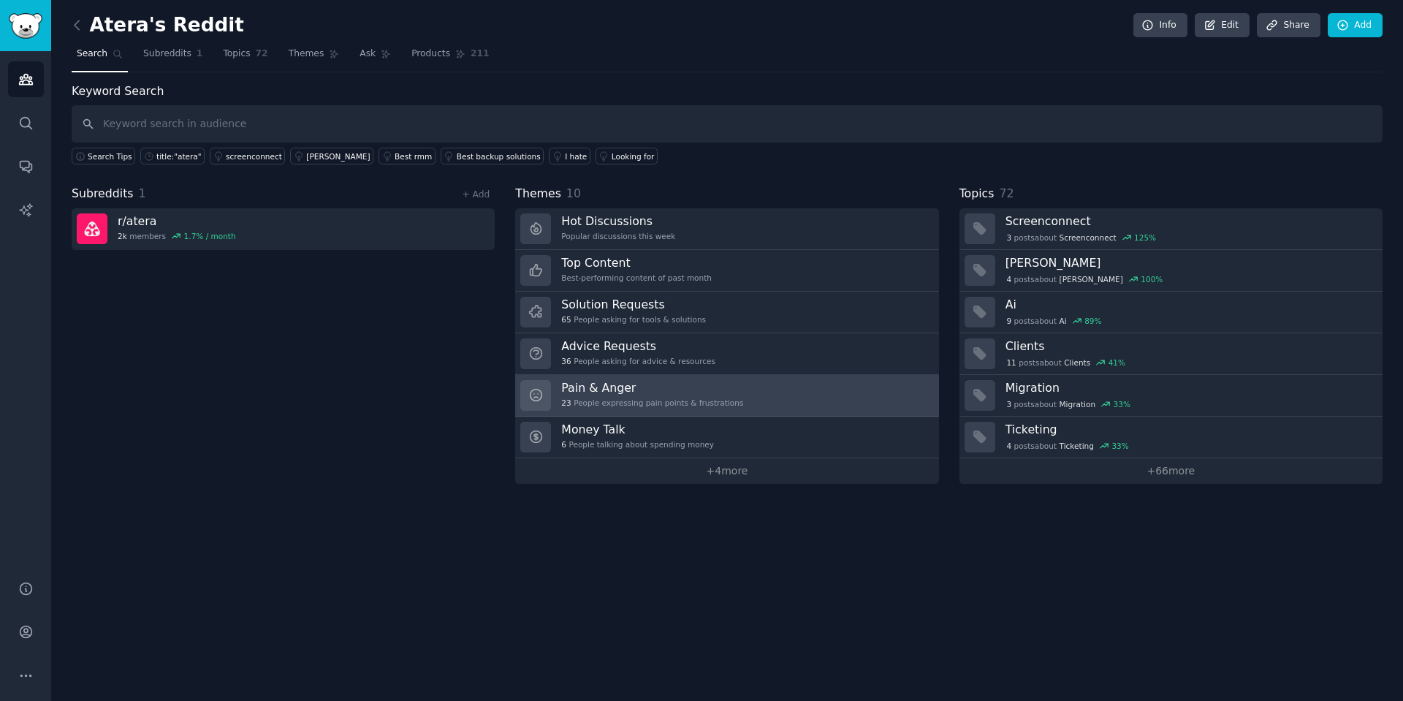
click at [759, 396] on link "Pain & Anger 23 People expressing pain points & frustrations" at bounding box center [726, 396] width 423 height 42
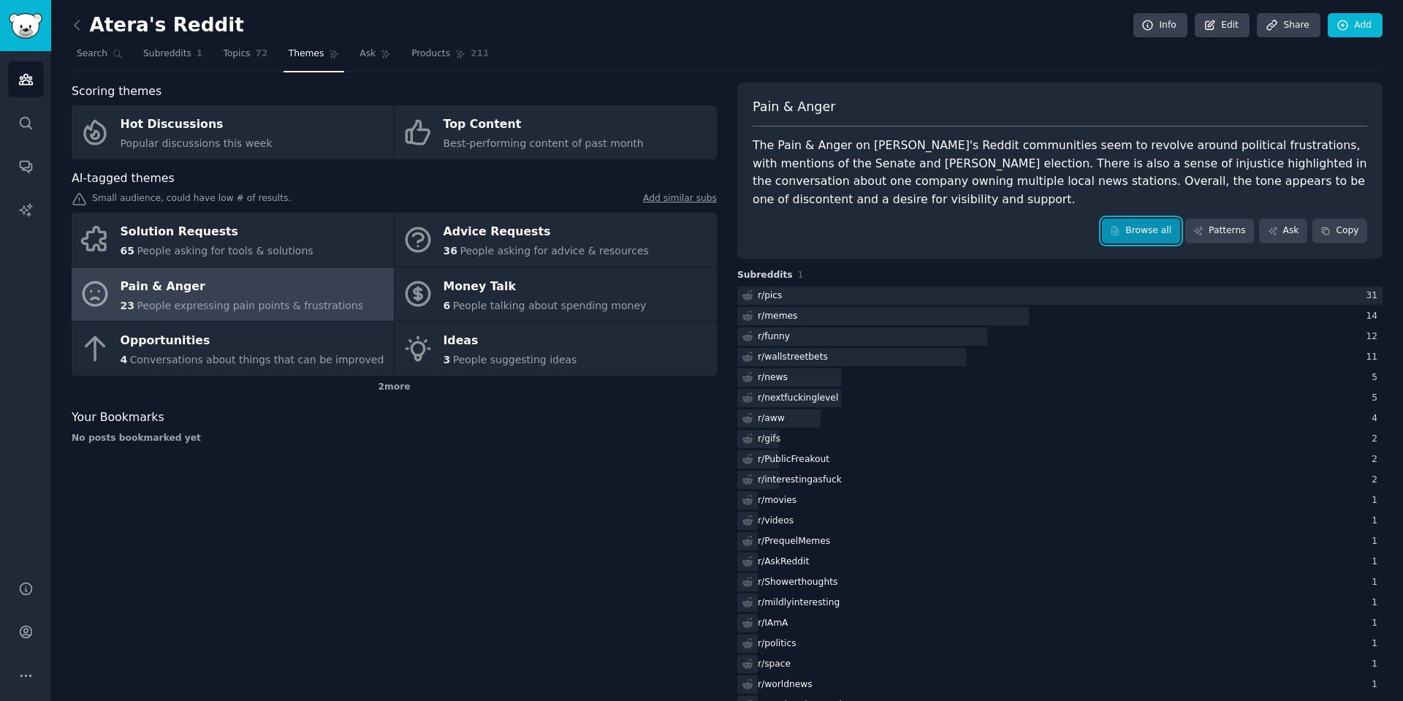
click at [1133, 236] on link "Browse all" at bounding box center [1141, 231] width 78 height 25
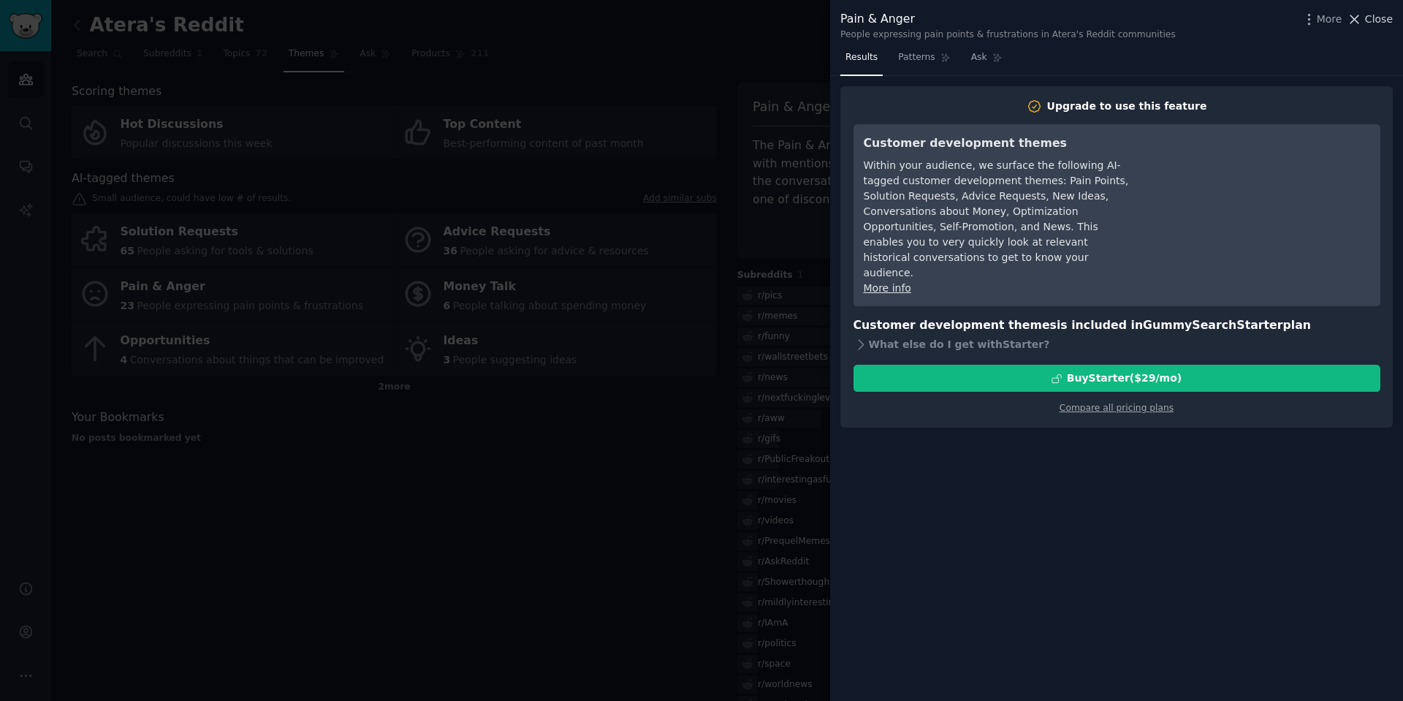
click at [1365, 15] on button "Close" at bounding box center [1370, 19] width 46 height 15
